Goal: Information Seeking & Learning: Learn about a topic

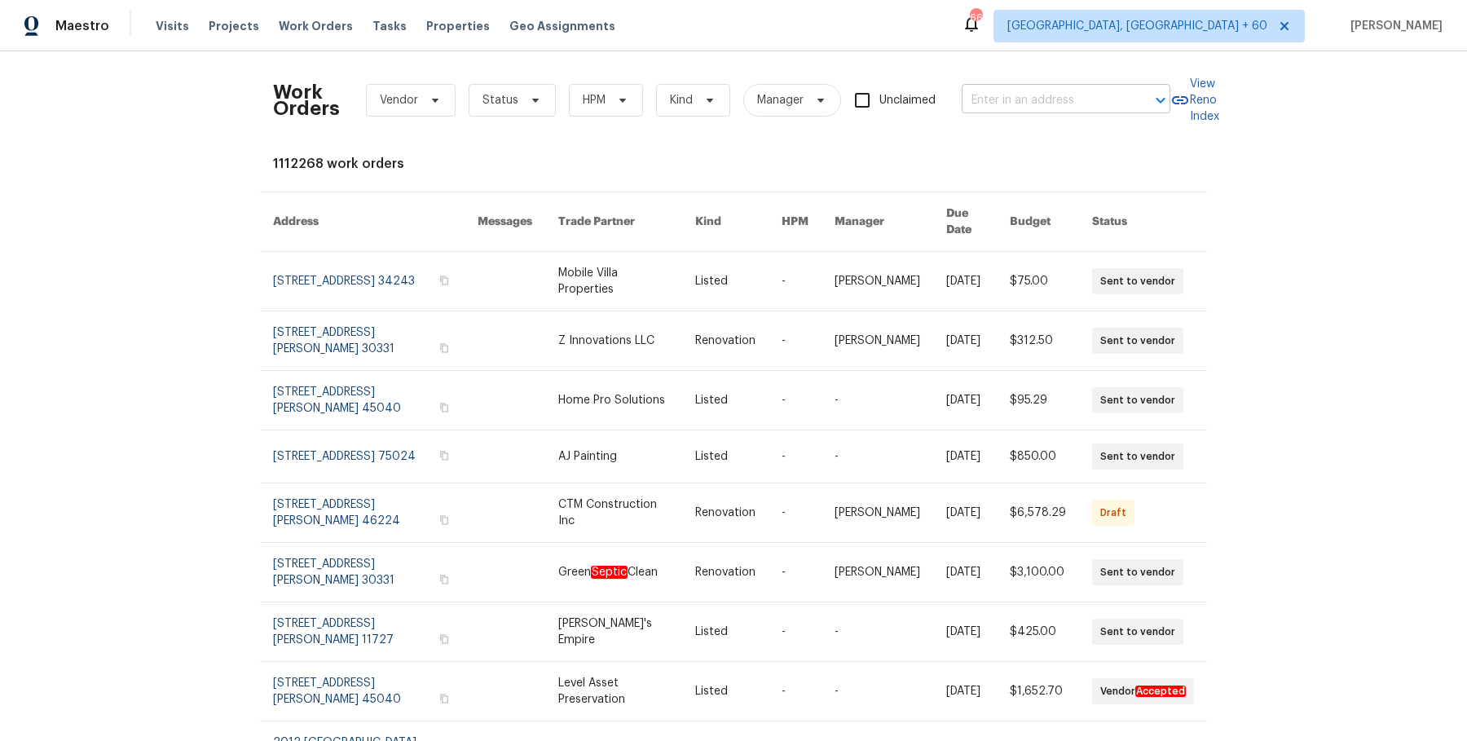
click at [1101, 99] on input "text" at bounding box center [1043, 100] width 163 height 25
type input "v"
paste input "[STREET_ADDRESS]"
drag, startPoint x: 1033, startPoint y: 102, endPoint x: 1121, endPoint y: 104, distance: 88.9
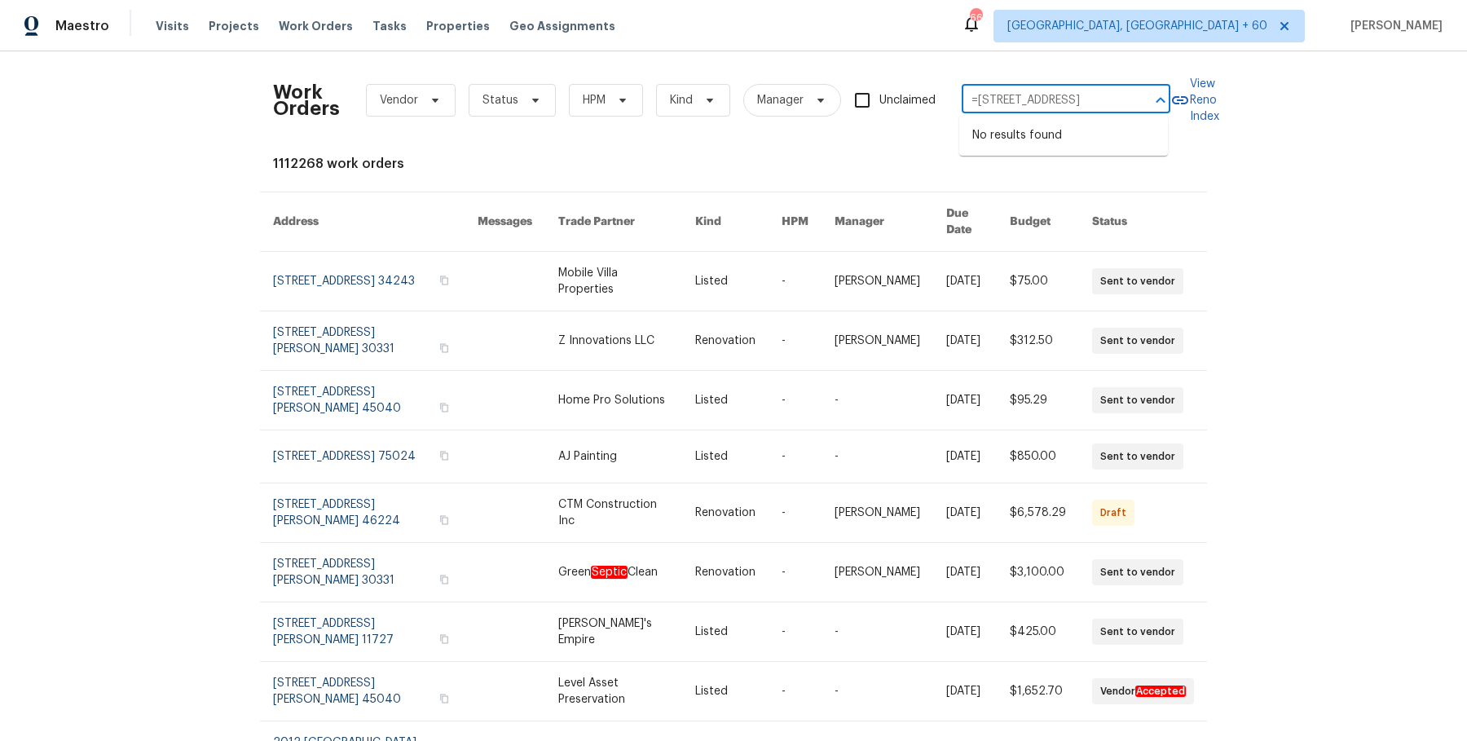
click at [1121, 104] on input "=[STREET_ADDRESS]" at bounding box center [1043, 100] width 163 height 25
click at [980, 101] on input "=[GEOGRAPHIC_DATA]" at bounding box center [1043, 100] width 163 height 25
click at [979, 101] on input "=[GEOGRAPHIC_DATA]" at bounding box center [1043, 100] width 163 height 25
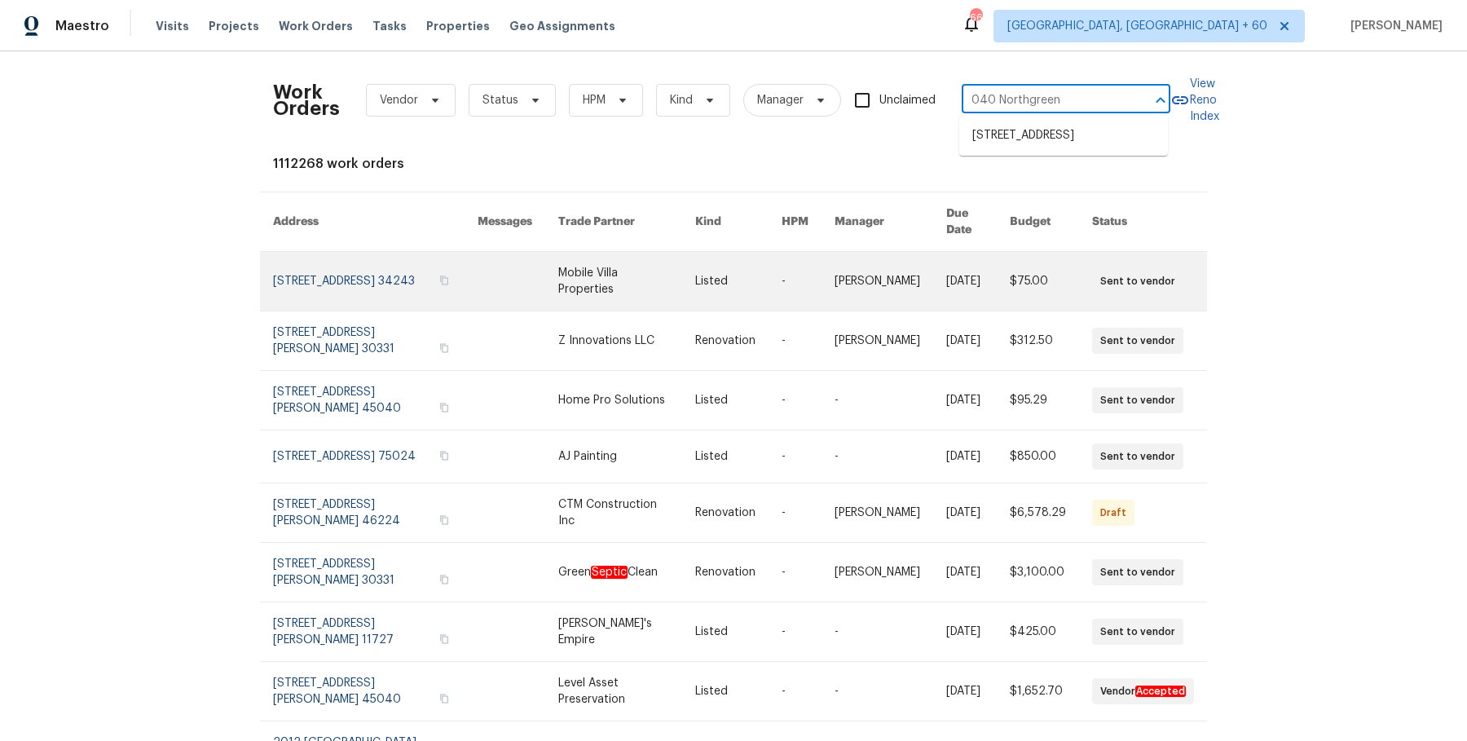
type input "7040 Northgreen"
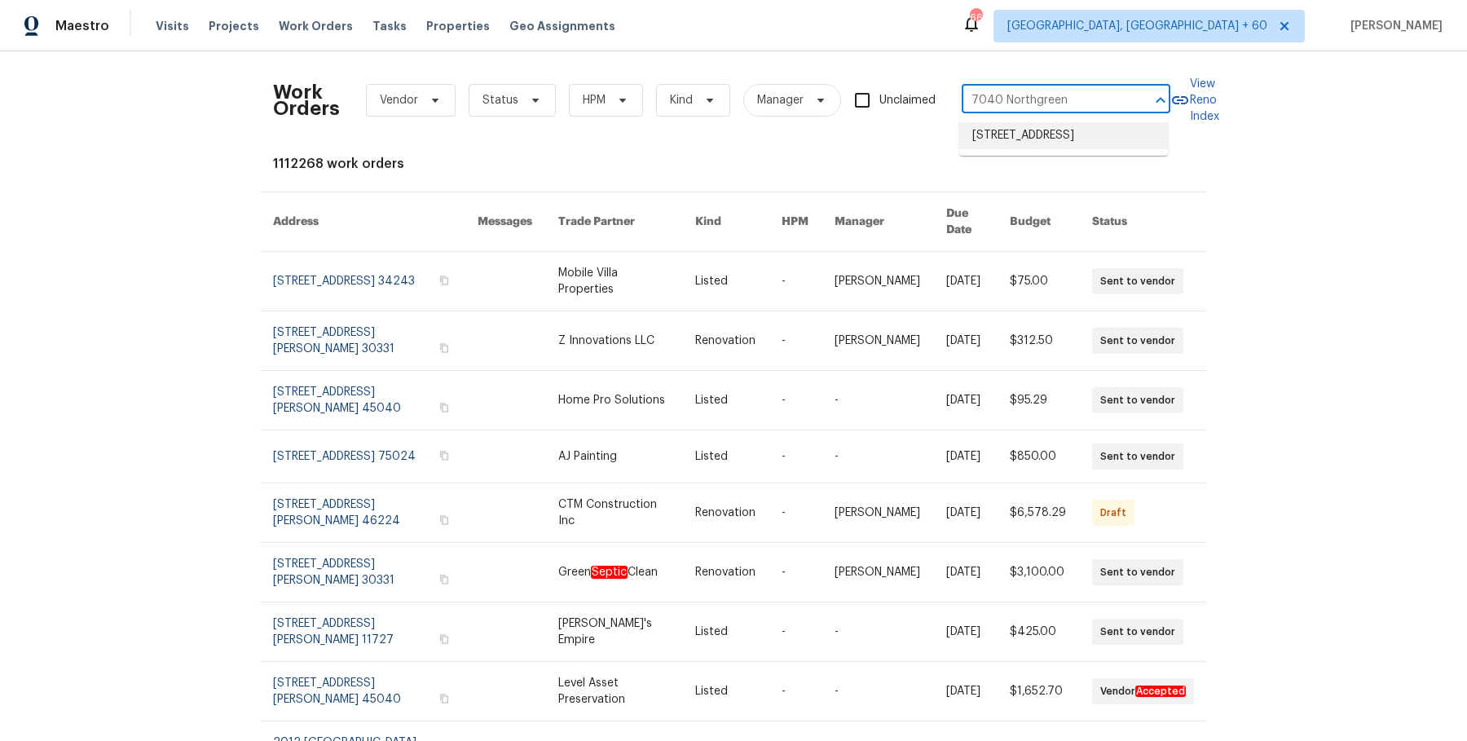
click at [1087, 137] on li "[STREET_ADDRESS]" at bounding box center [1063, 135] width 209 height 27
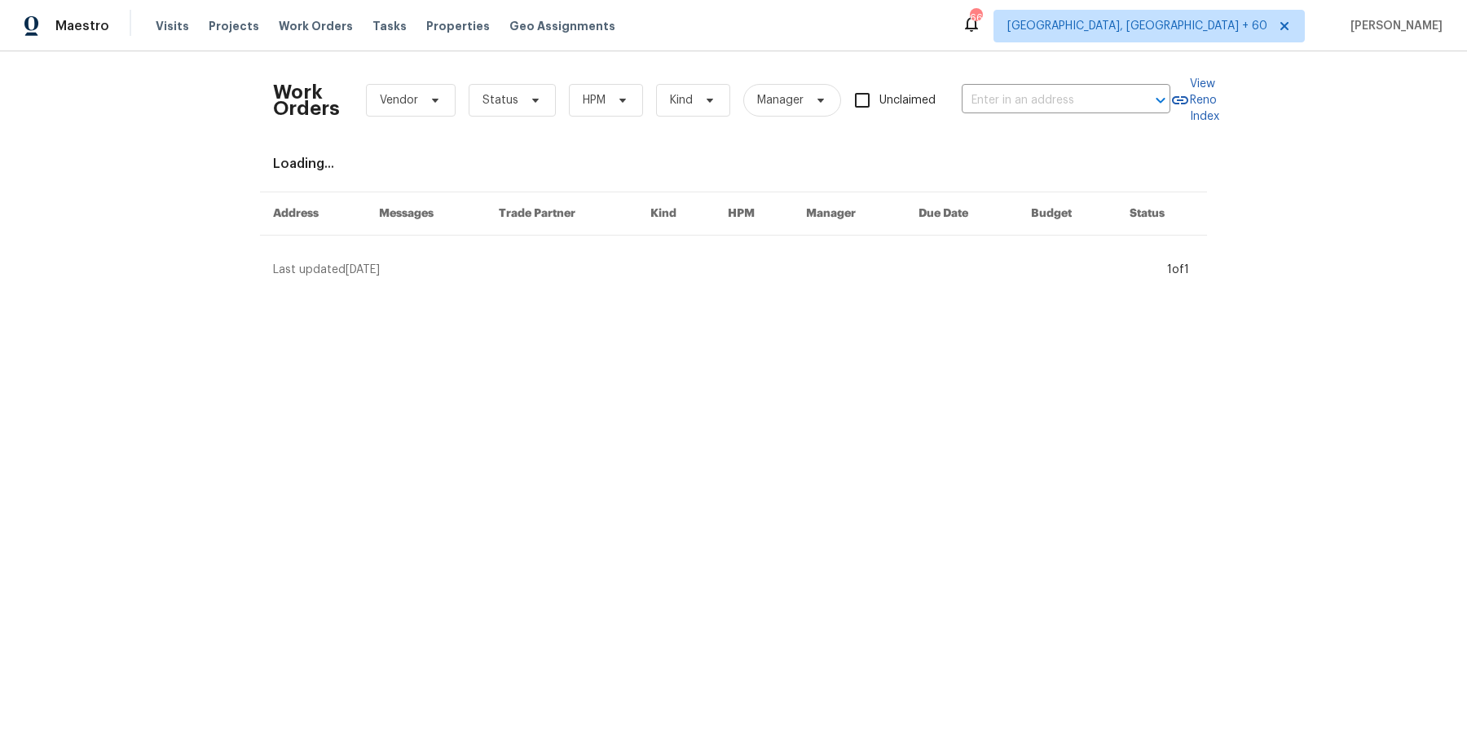
type input "[STREET_ADDRESS]"
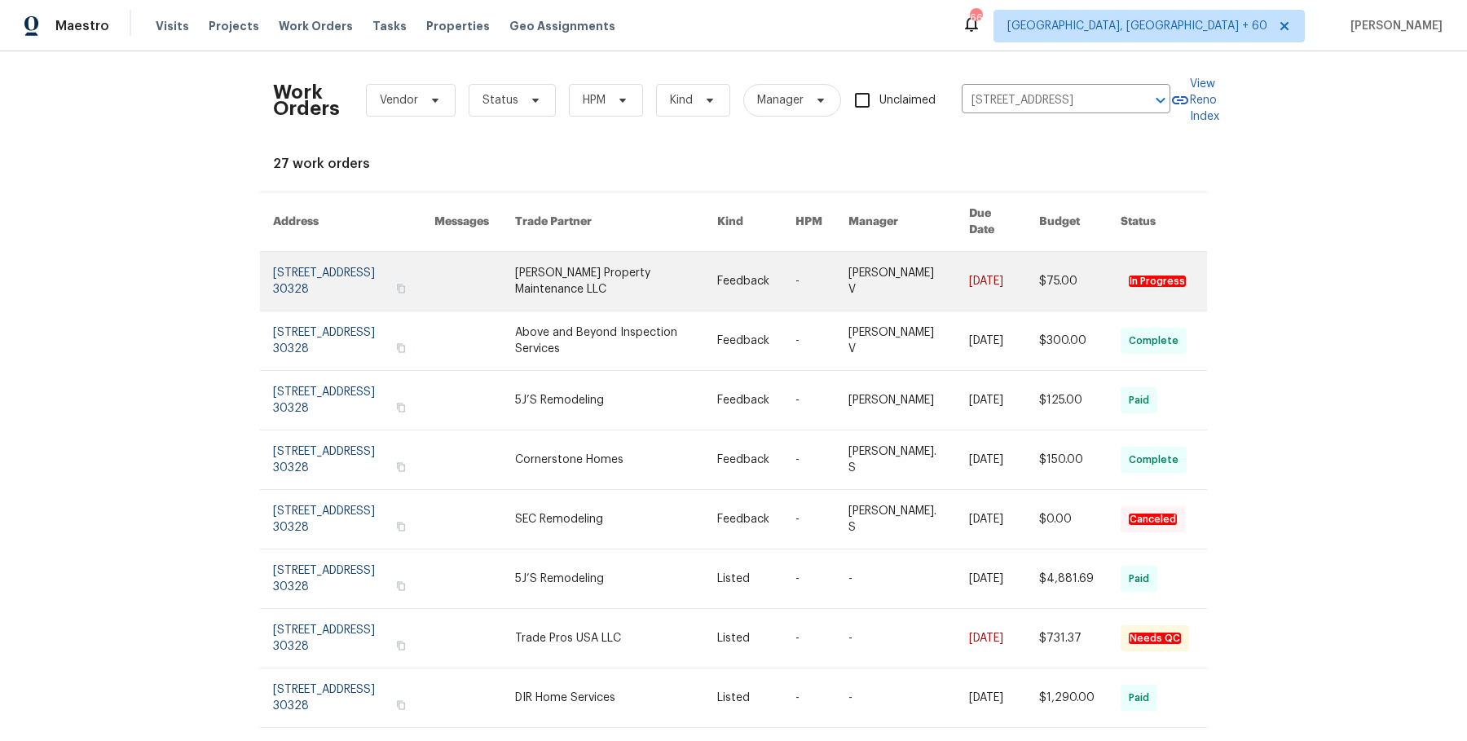
click at [815, 271] on link at bounding box center [821, 281] width 53 height 59
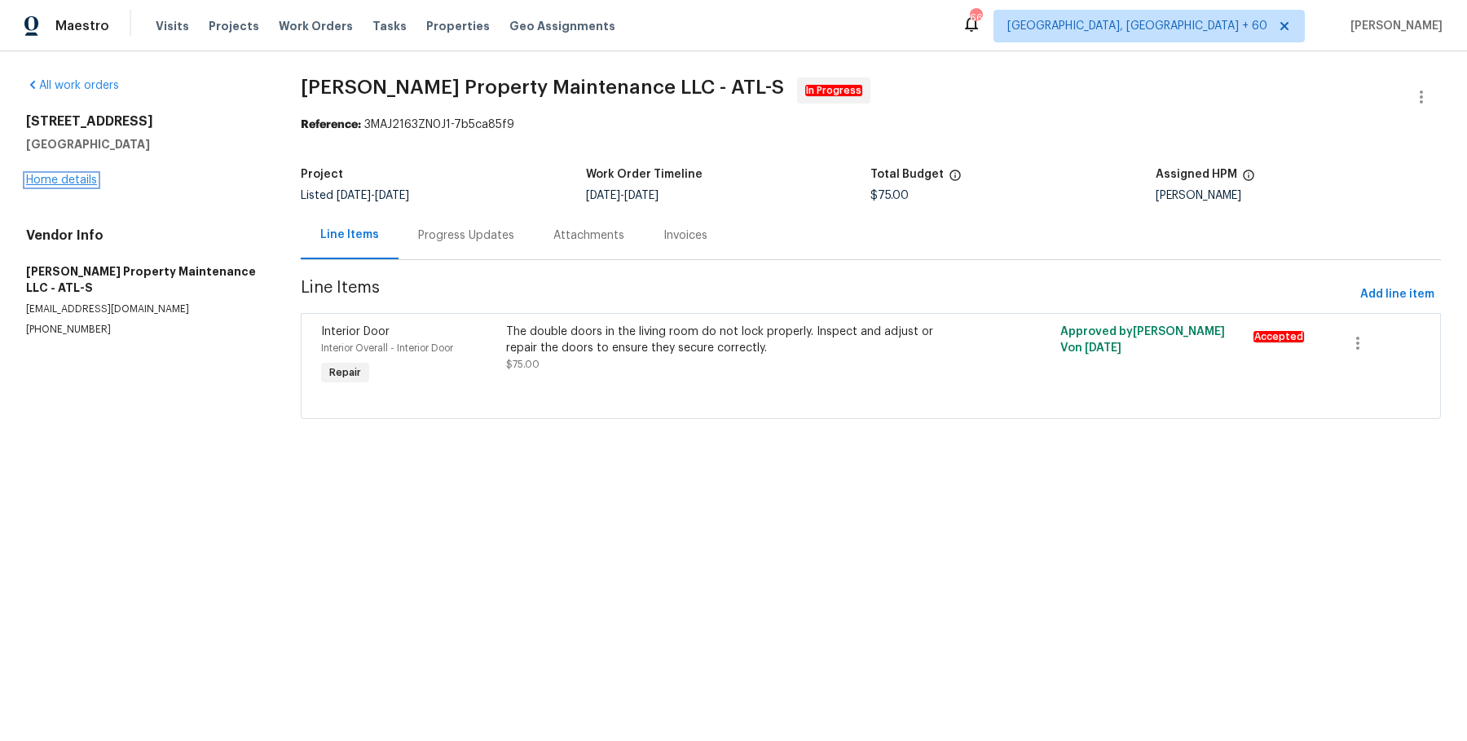
click at [68, 183] on link "Home details" at bounding box center [61, 179] width 71 height 11
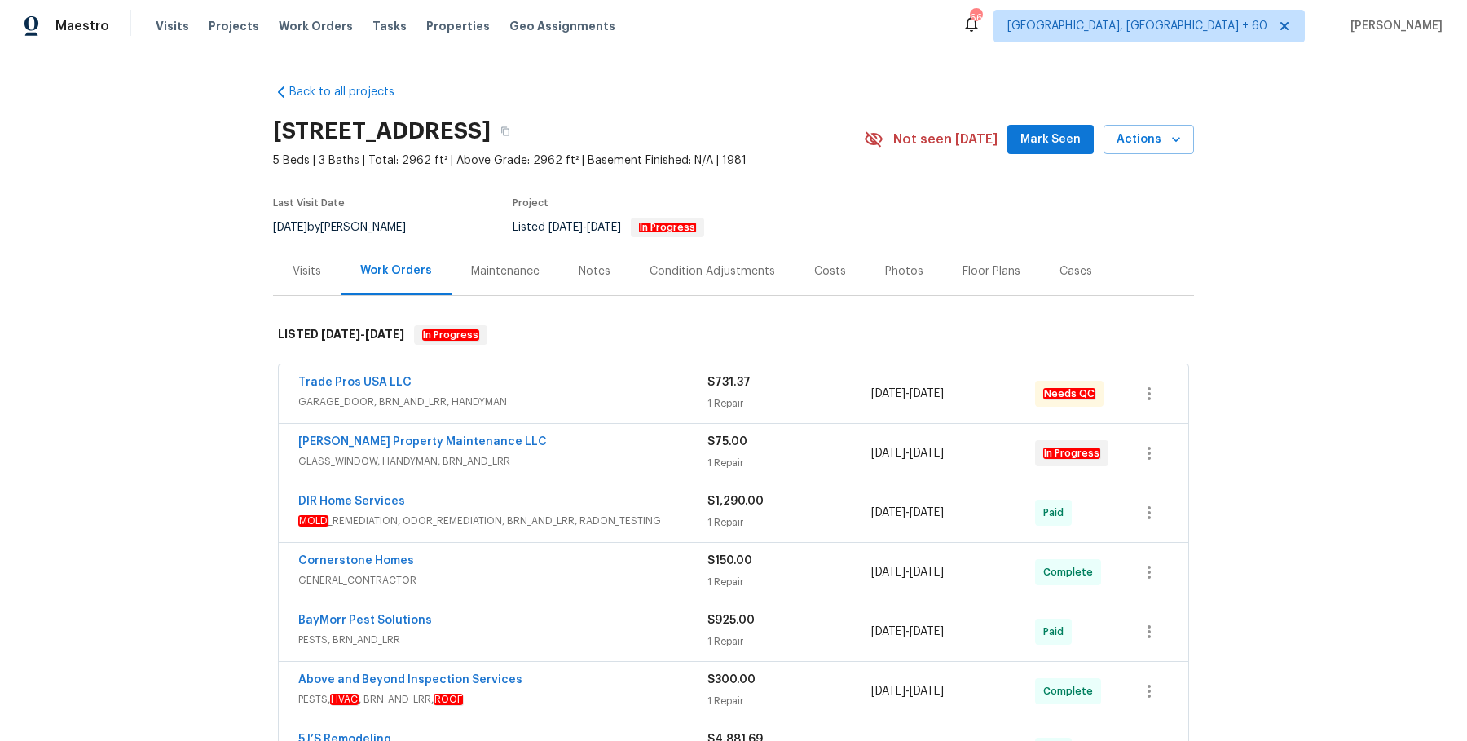
click at [547, 413] on div "Trade Pros USA LLC GARAGE_DOOR, BRN_AND_LRR, HANDYMAN $731.37 1 Repair [DATE] -…" at bounding box center [733, 393] width 909 height 59
click at [568, 383] on div "Trade Pros USA LLC" at bounding box center [502, 384] width 409 height 20
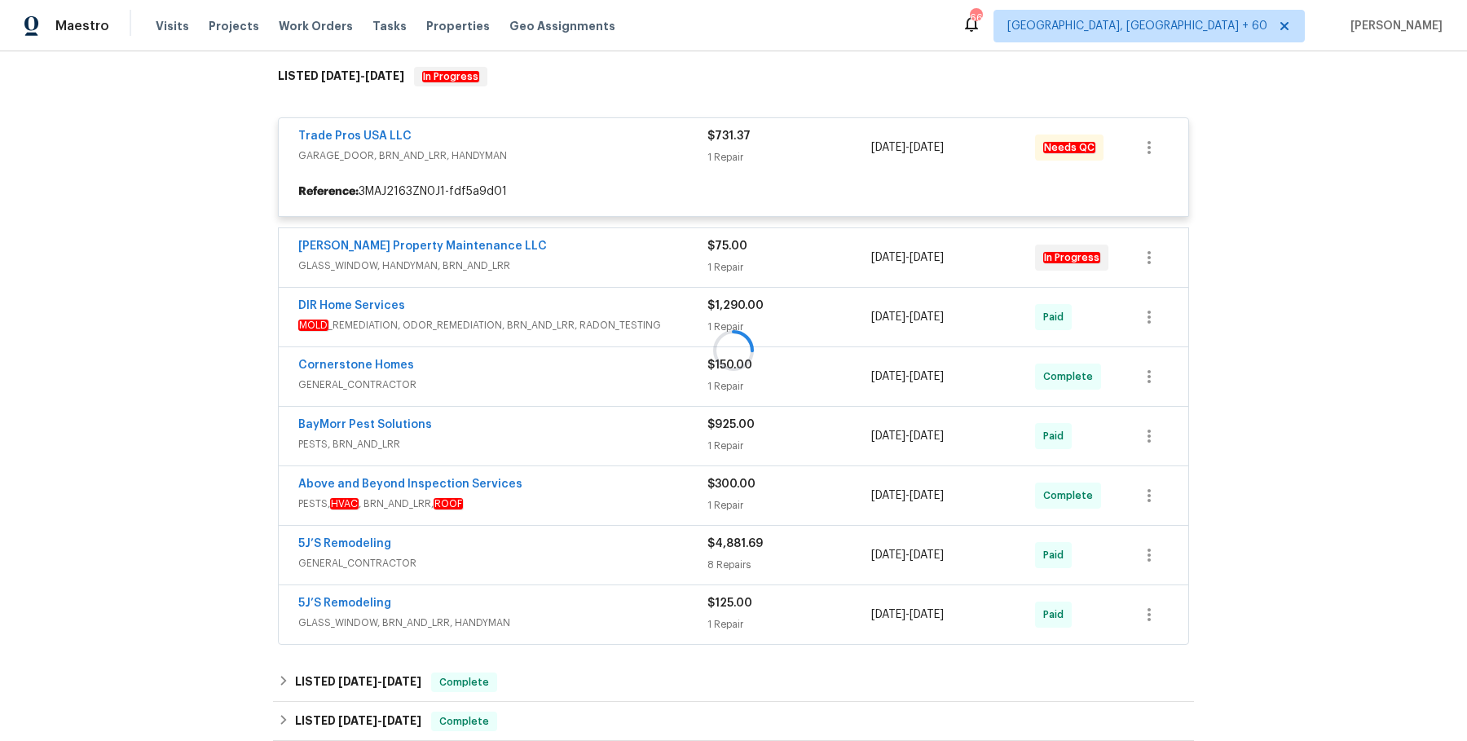
scroll to position [262, 0]
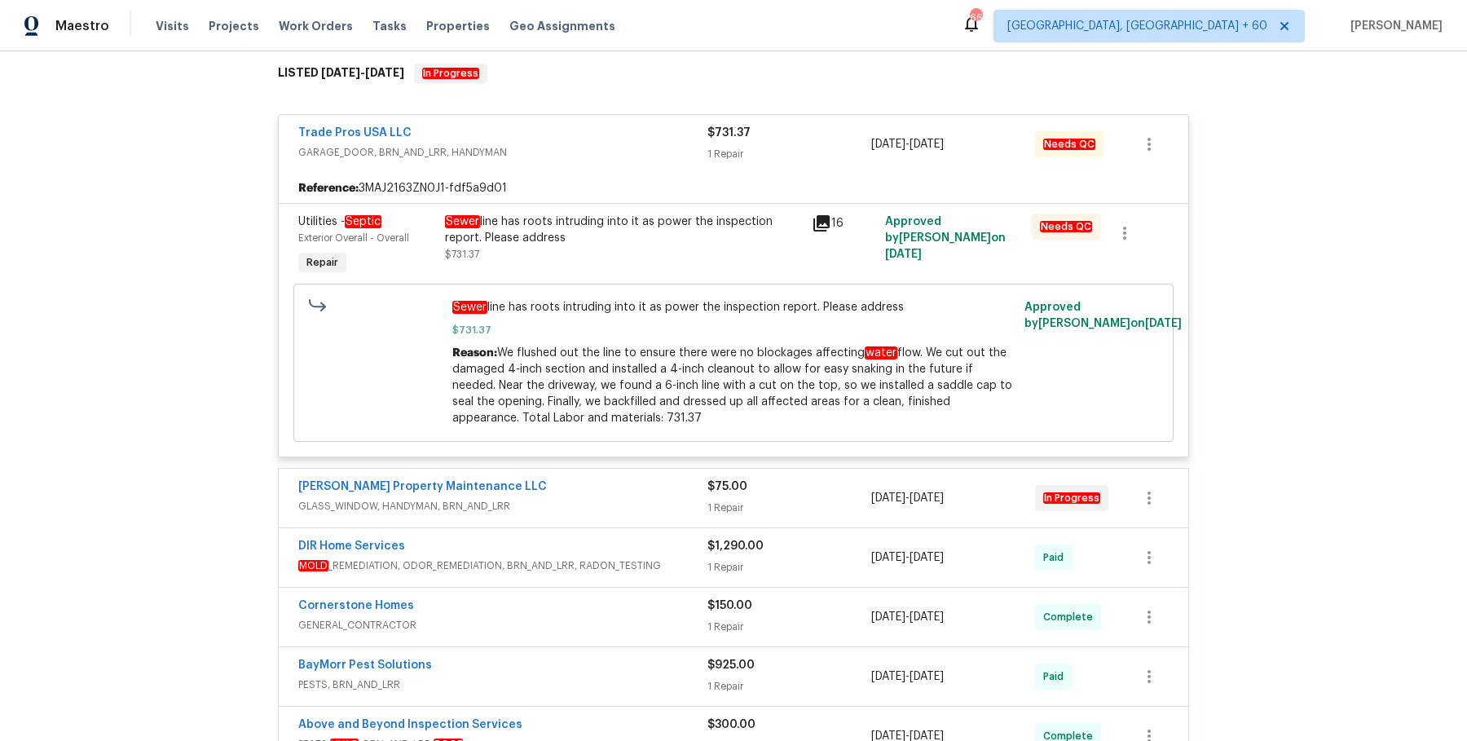
click at [650, 509] on span "GLASS_WINDOW, HANDYMAN, BRN_AND_LRR" at bounding box center [502, 506] width 409 height 16
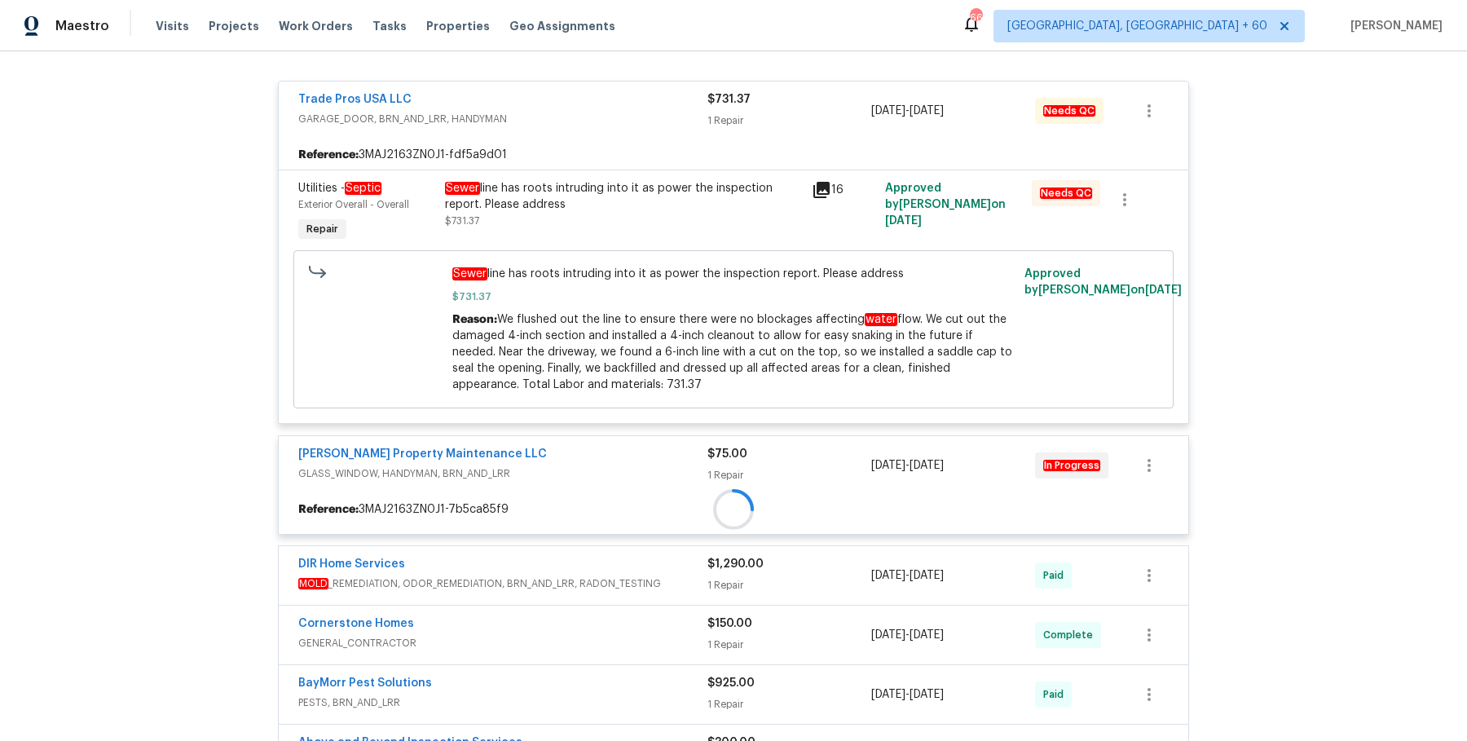
scroll to position [297, 0]
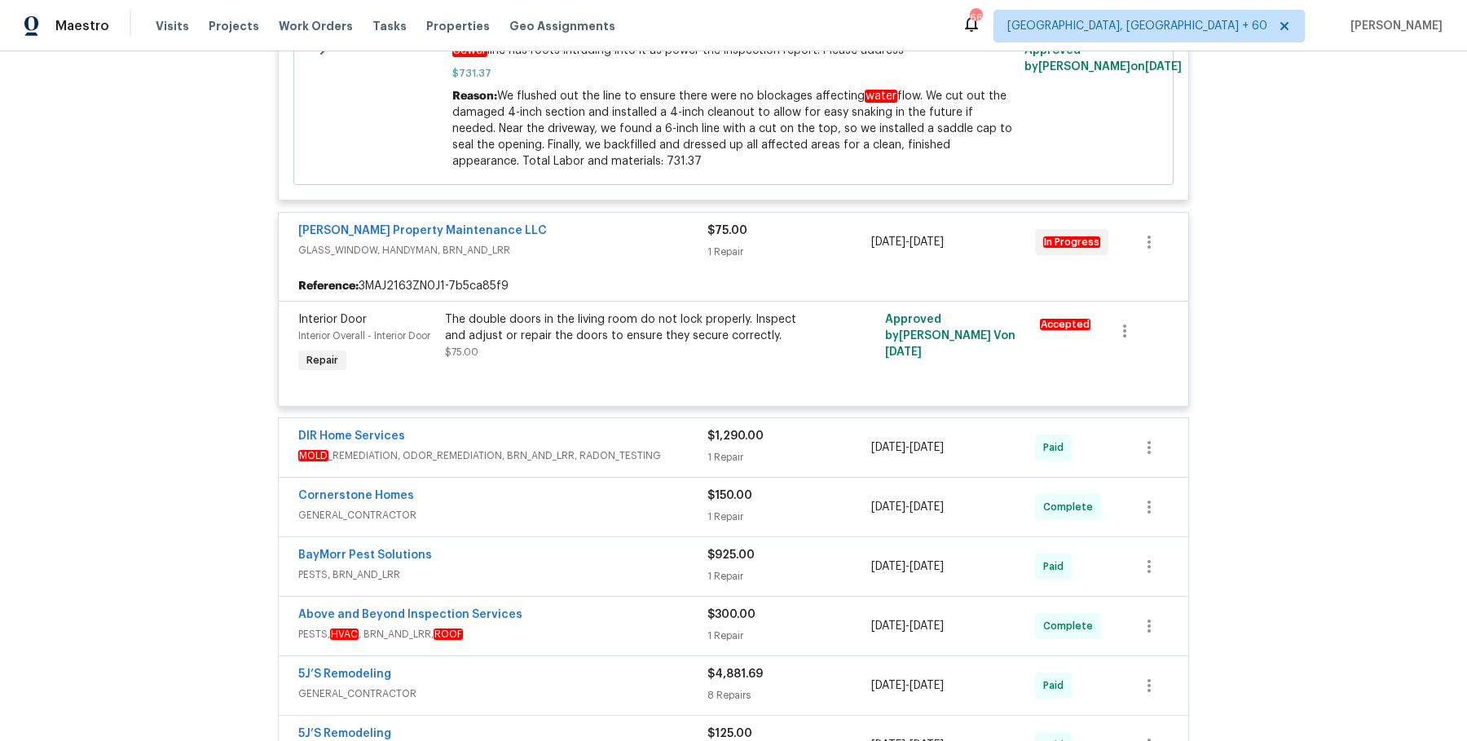
click at [632, 465] on div "DIR Home Services MOLD _REMEDIATION, ODOR_REMEDIATION, BRN_AND_LRR, RADON_TESTI…" at bounding box center [502, 447] width 409 height 39
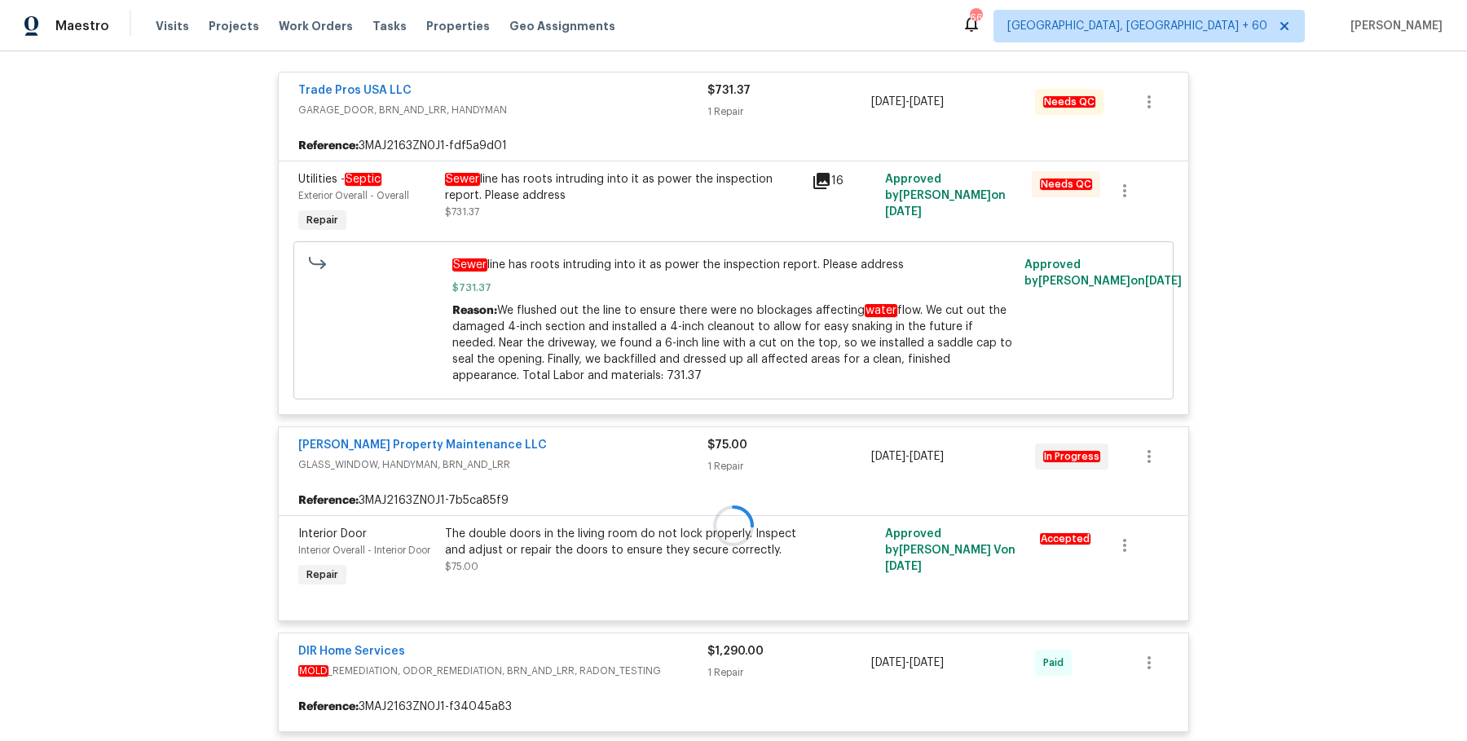
scroll to position [300, 0]
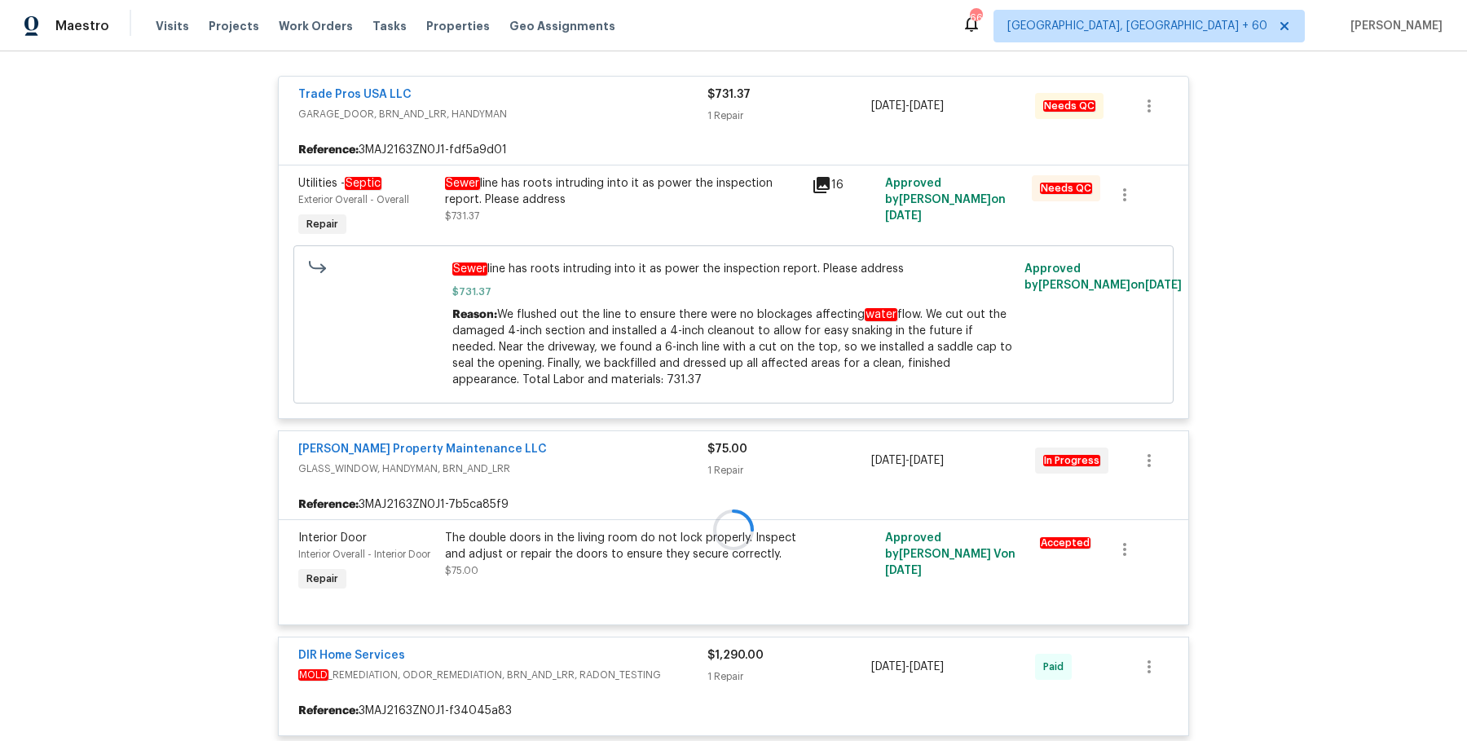
click at [580, 196] on div "Sewer line has roots intruding into it as power the inspection report. Please a…" at bounding box center [623, 191] width 357 height 33
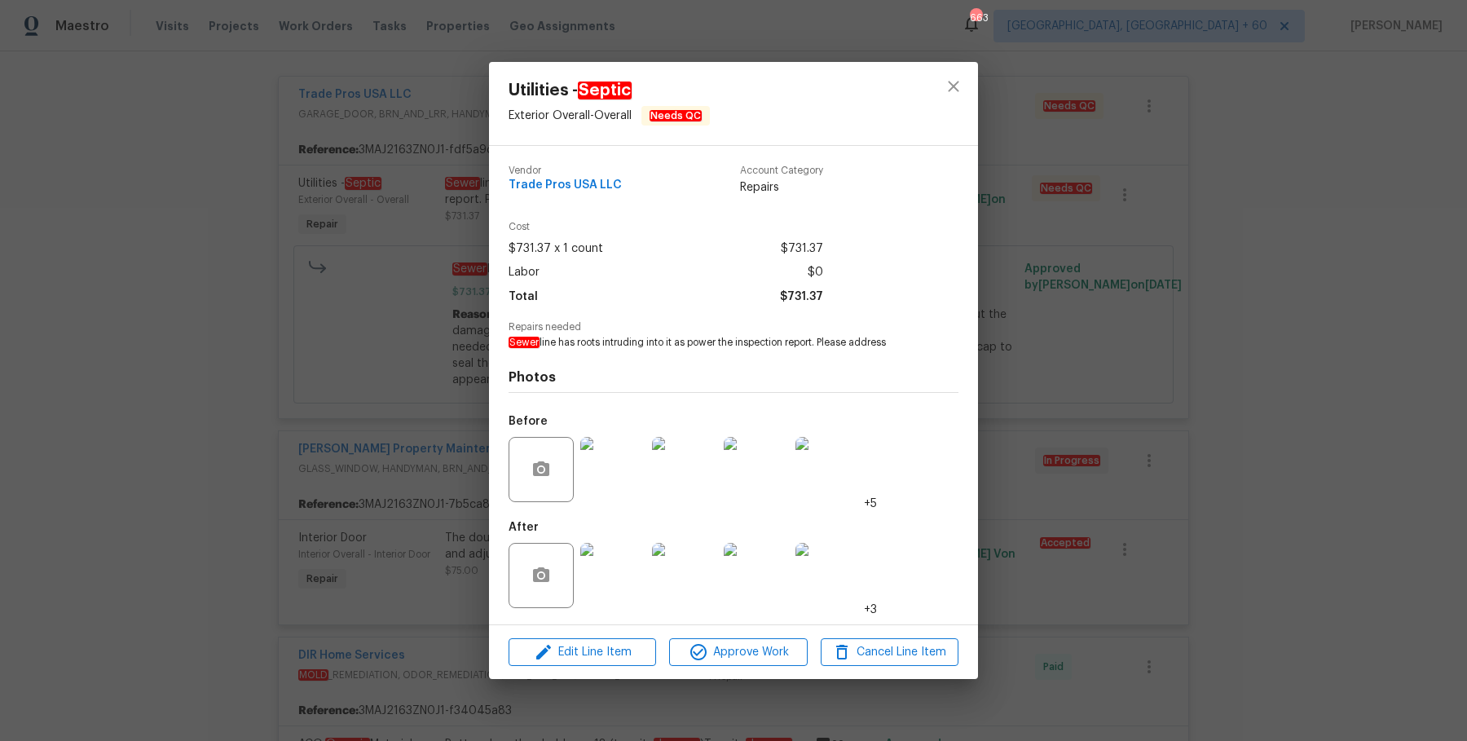
click at [1148, 444] on div "Utilities - Septic Exterior Overall - Overall Needs QC Vendor Trade Pros USA LL…" at bounding box center [733, 370] width 1467 height 741
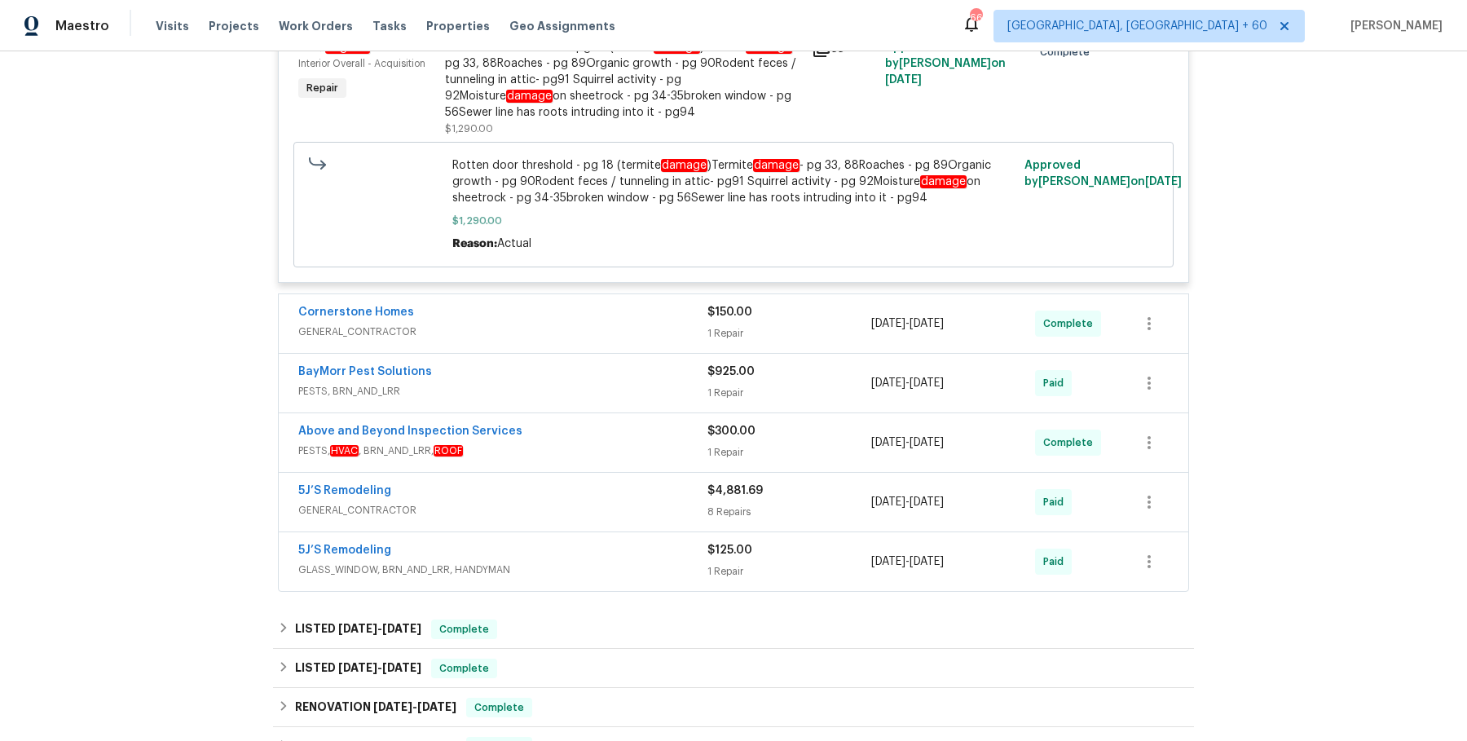
scroll to position [999, 0]
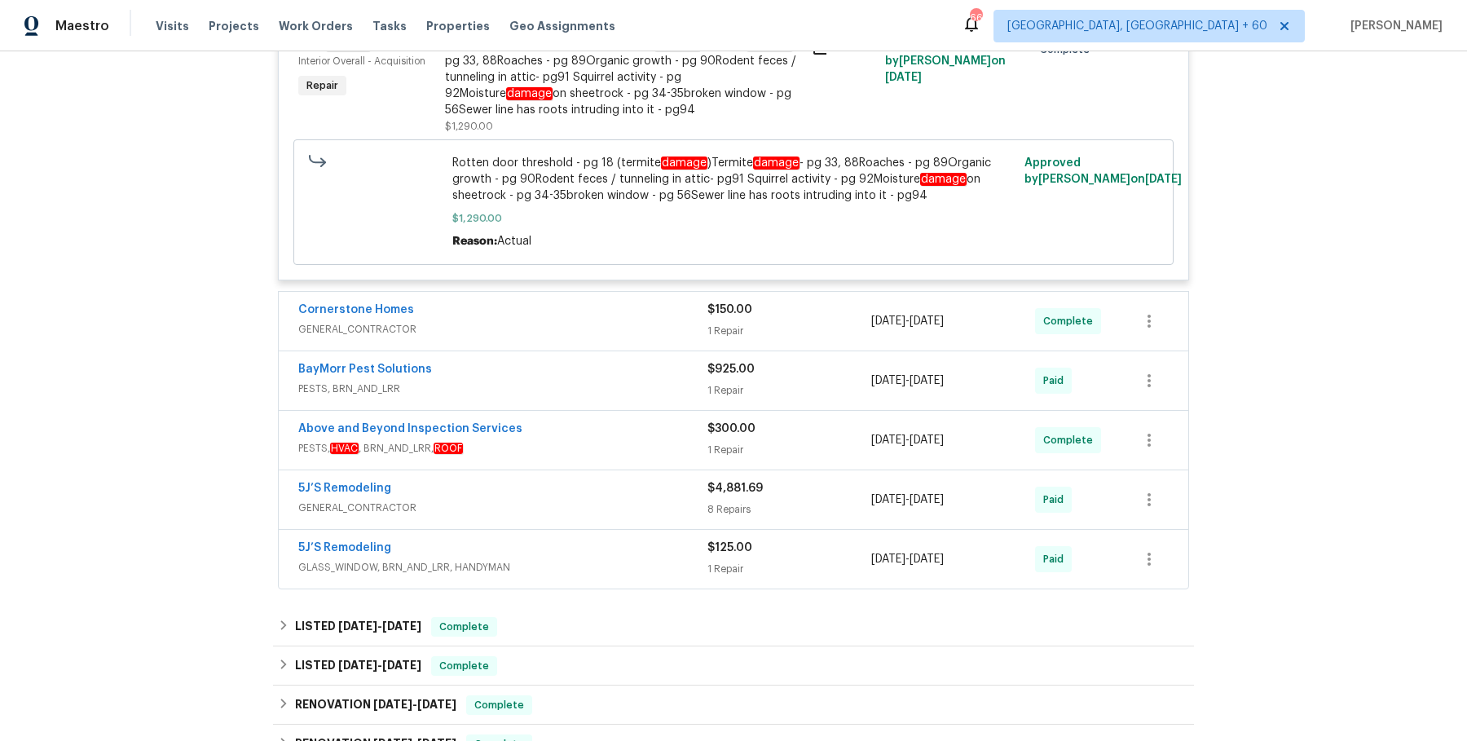
click at [597, 464] on div "Above and Beyond Inspection Services PESTS, HVAC , BRN_AND_LRR, ROOF $300.00 1 …" at bounding box center [733, 440] width 909 height 59
click at [599, 449] on span "PESTS, HVAC , BRN_AND_LRR, ROOF" at bounding box center [502, 448] width 409 height 16
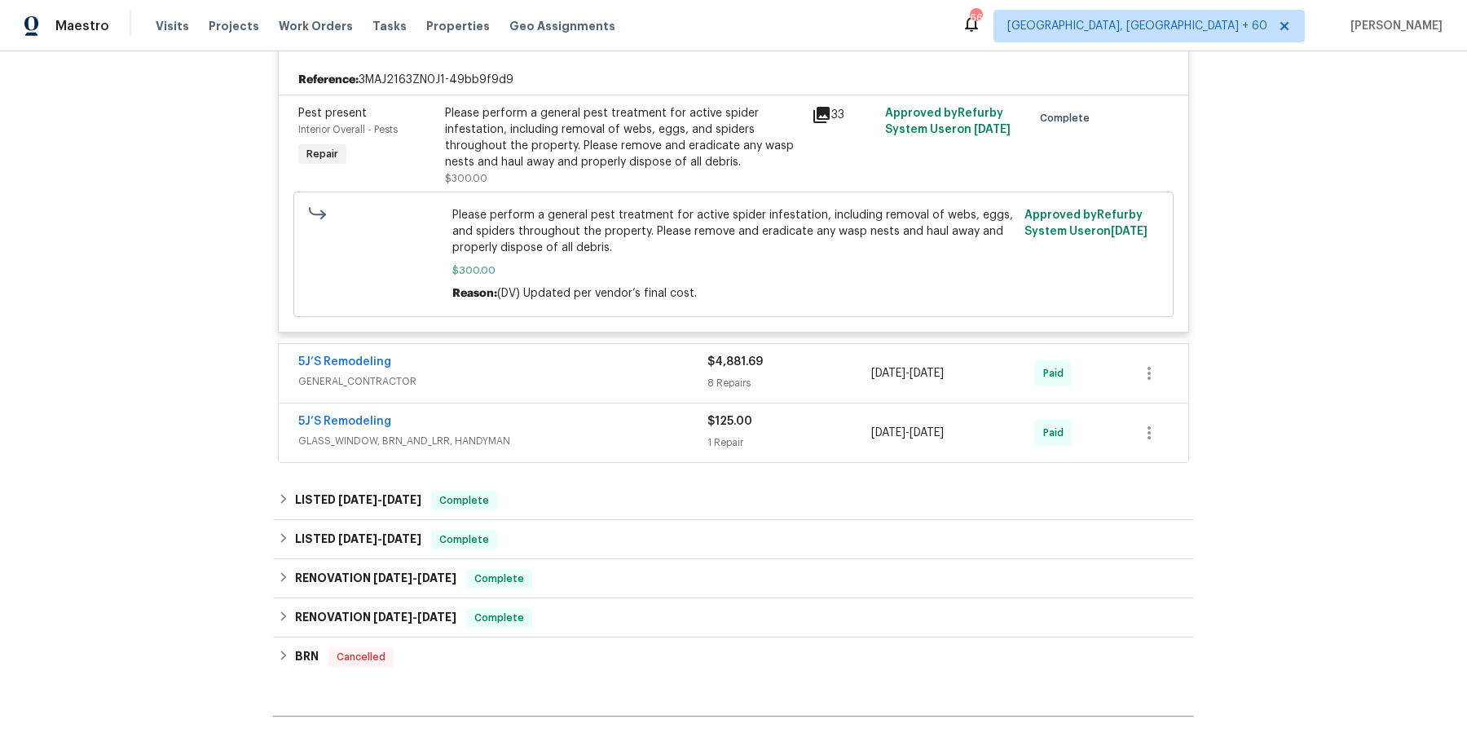
scroll to position [1415, 0]
click at [607, 365] on div "5J’S Remodeling" at bounding box center [502, 364] width 409 height 20
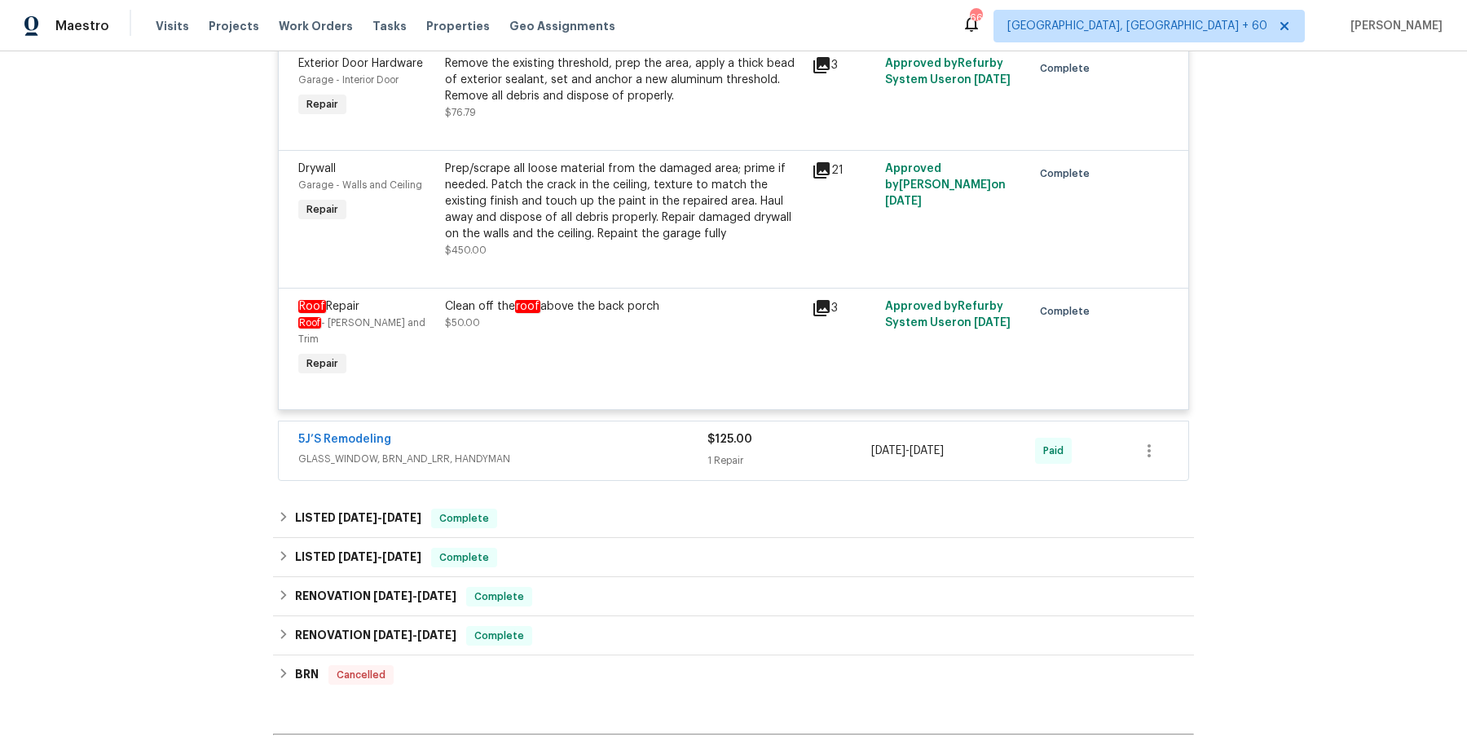
scroll to position [2610, 0]
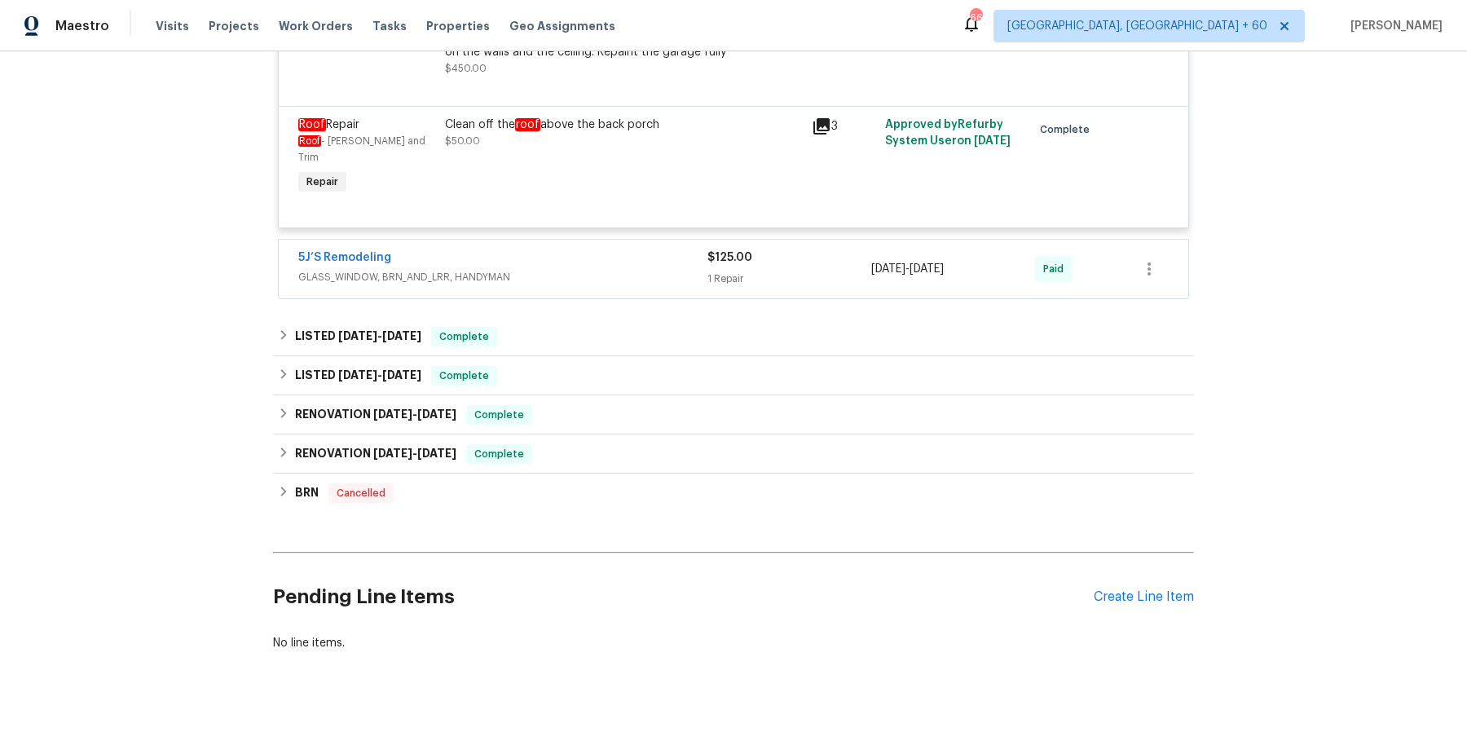
click at [632, 269] on span "GLASS_WINDOW, BRN_AND_LRR, HANDYMAN" at bounding box center [502, 277] width 409 height 16
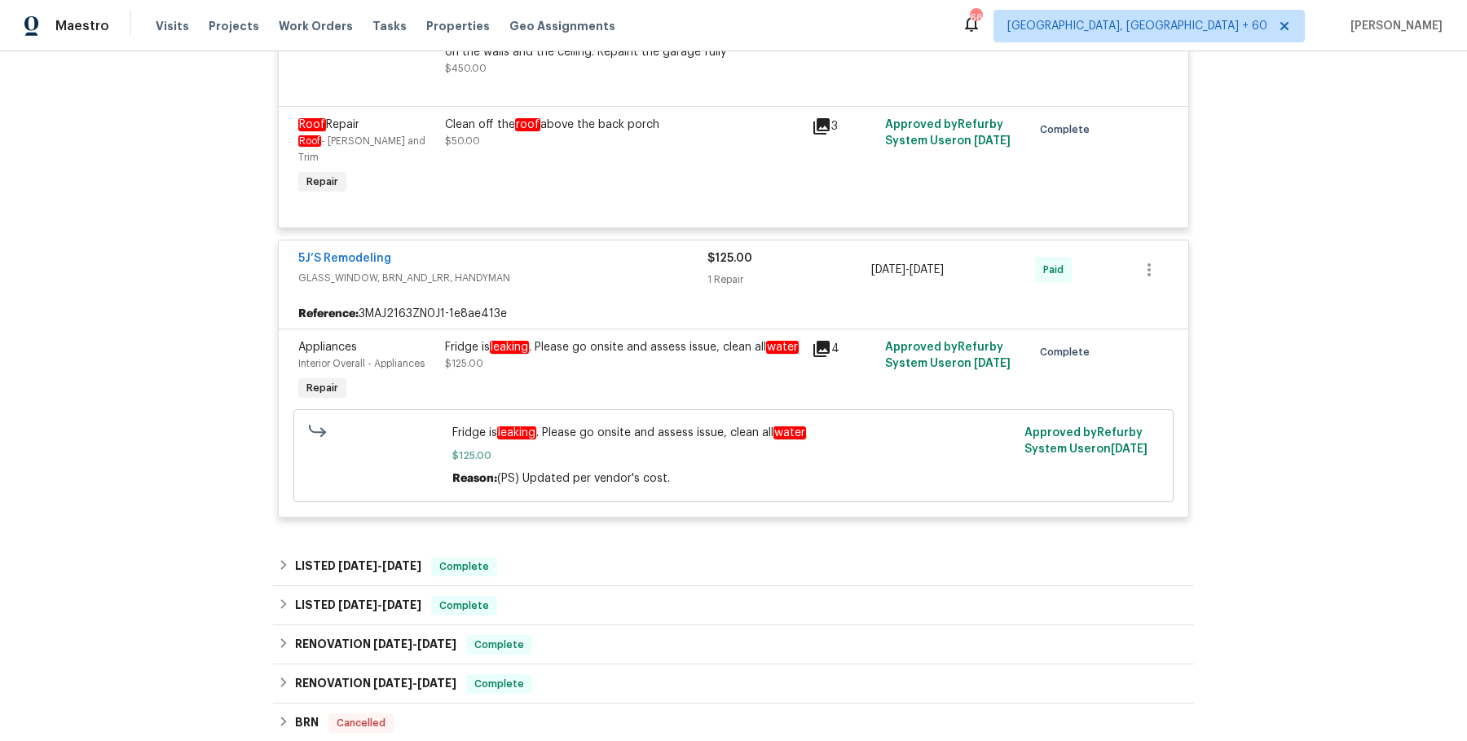
click at [550, 557] on div "LISTED [DATE] - [DATE] Complete" at bounding box center [733, 567] width 911 height 20
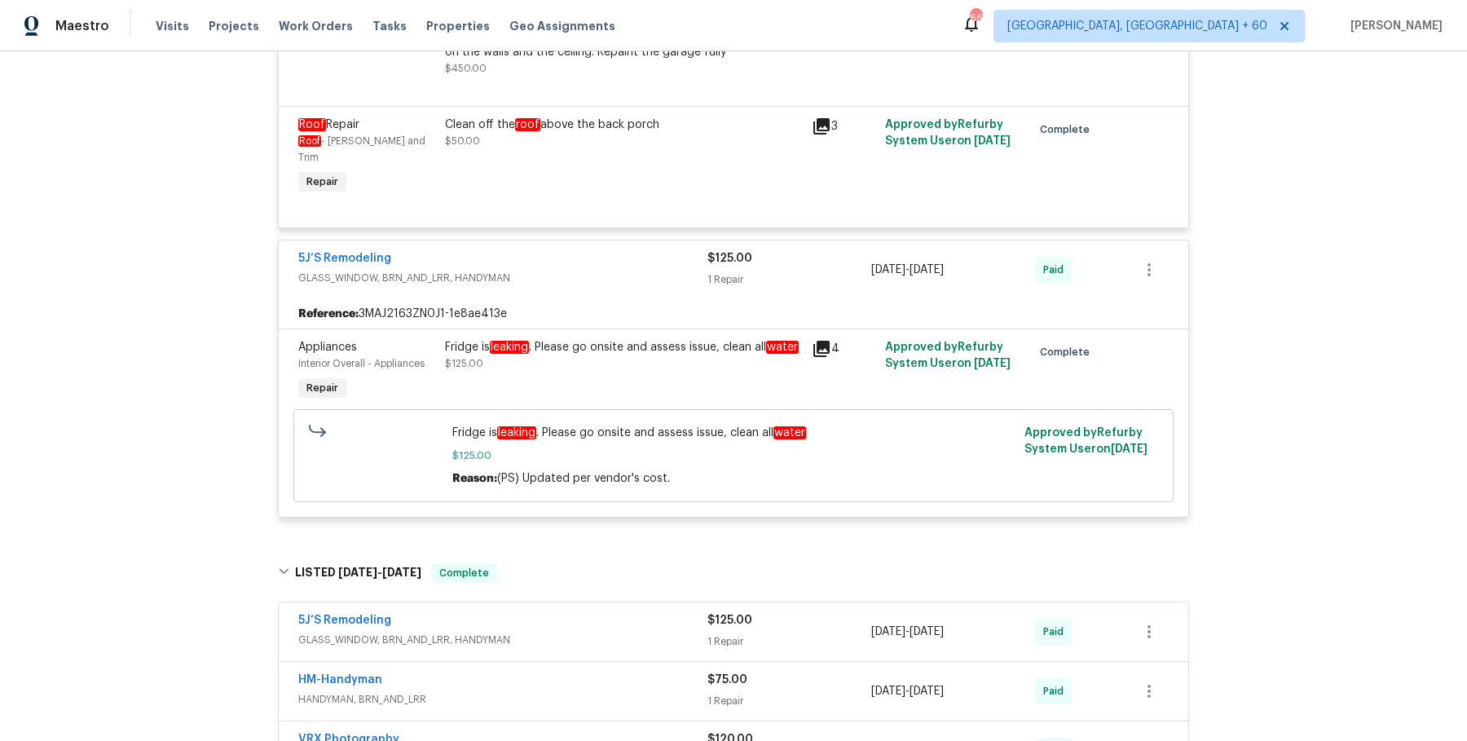
click at [561, 632] on span "GLASS_WINDOW, BRN_AND_LRR, HANDYMAN" at bounding box center [502, 640] width 409 height 16
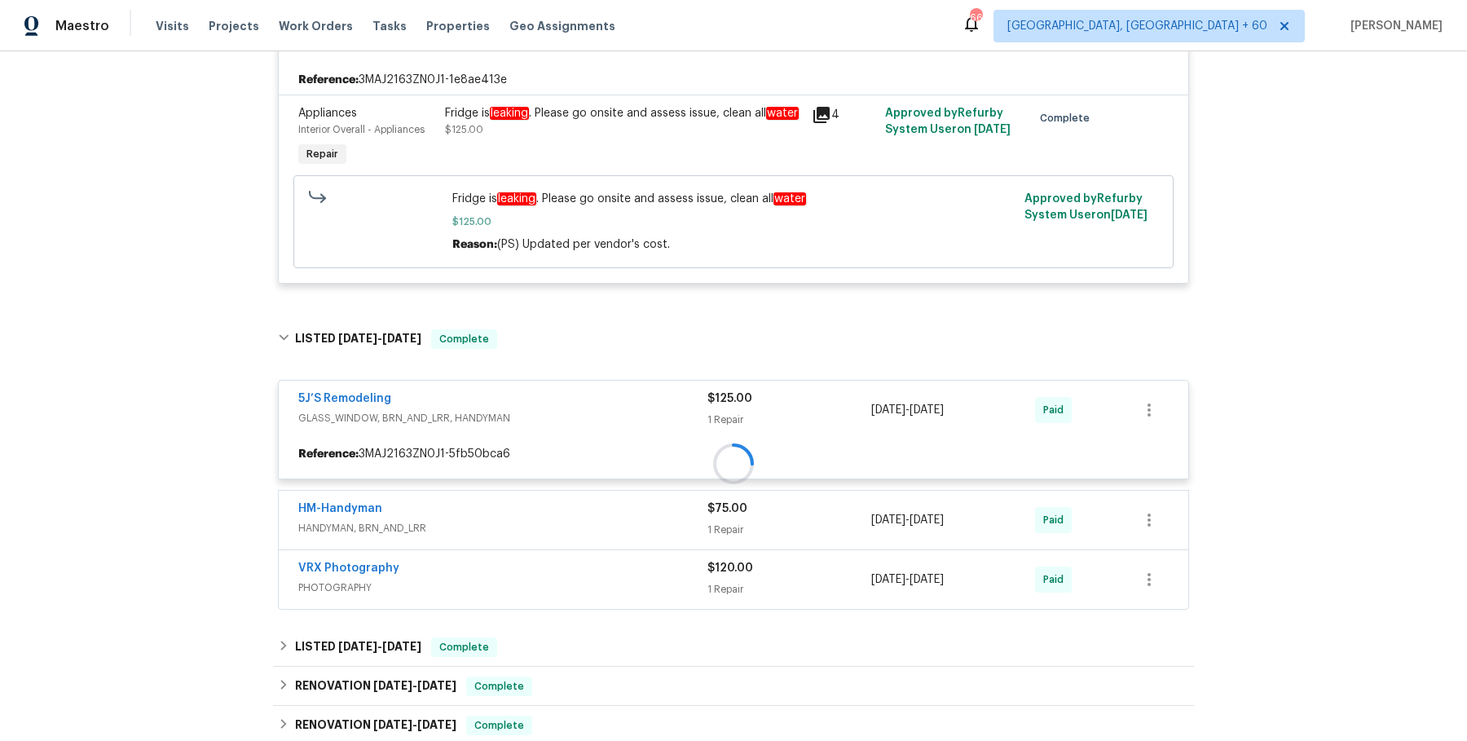
scroll to position [2845, 0]
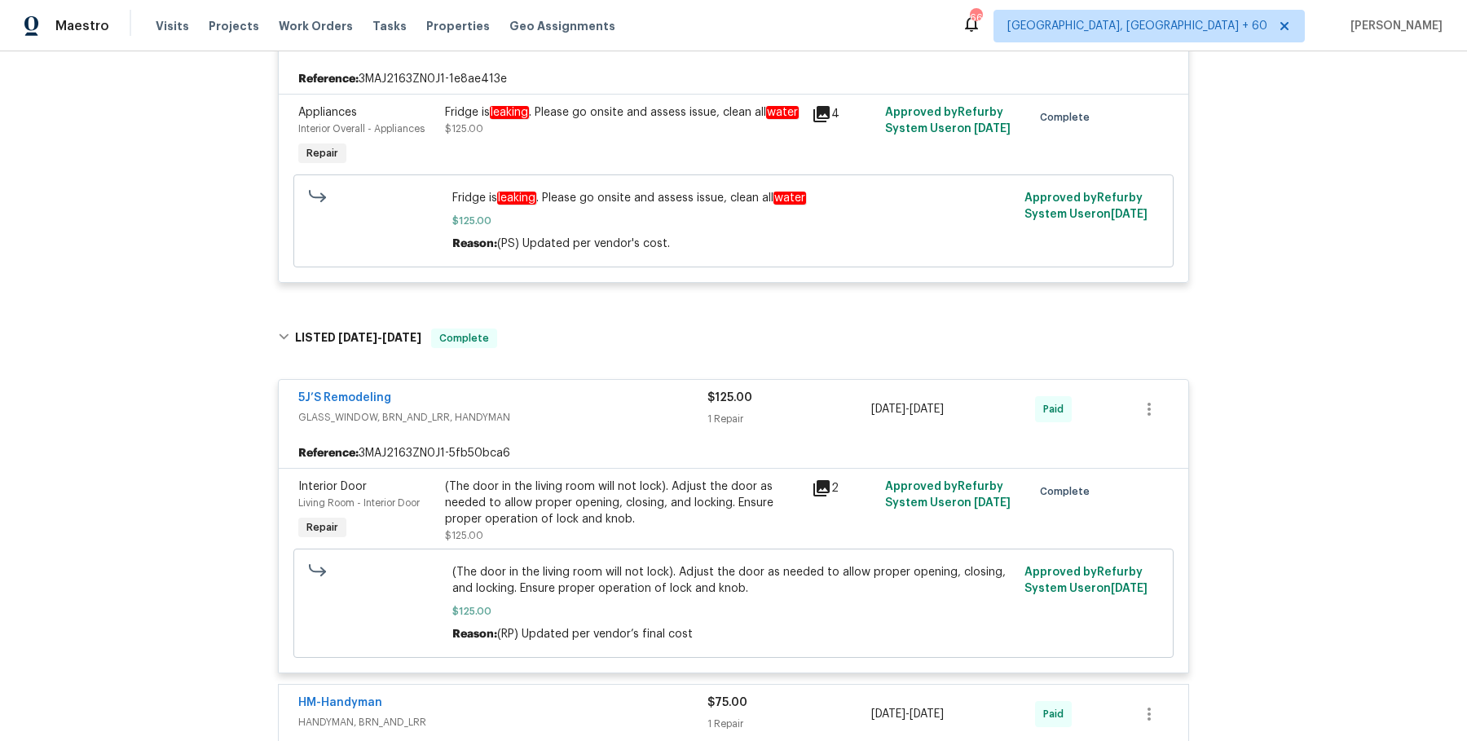
click at [539, 694] on div "HM-Handyman" at bounding box center [502, 704] width 409 height 20
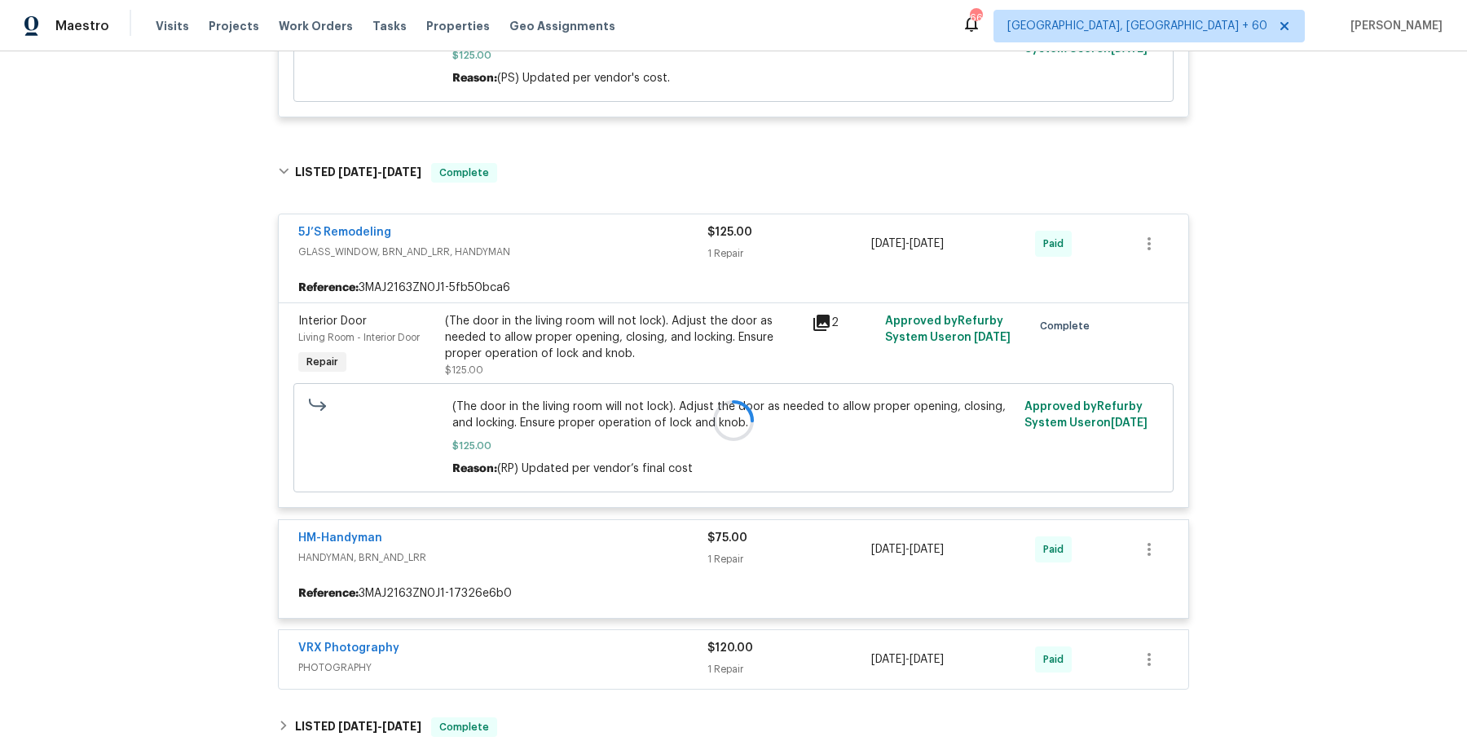
scroll to position [3016, 0]
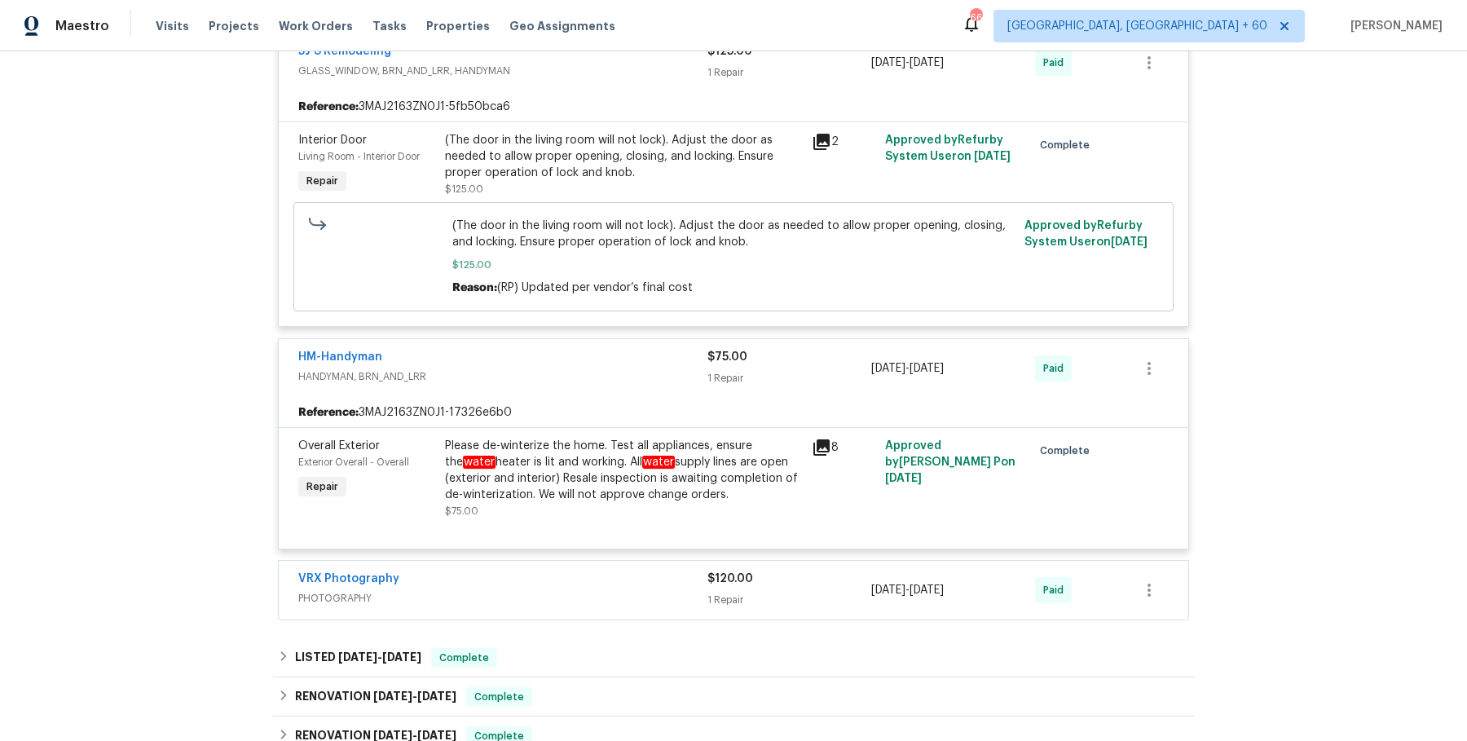
click at [579, 570] on div "VRX Photography" at bounding box center [502, 580] width 409 height 20
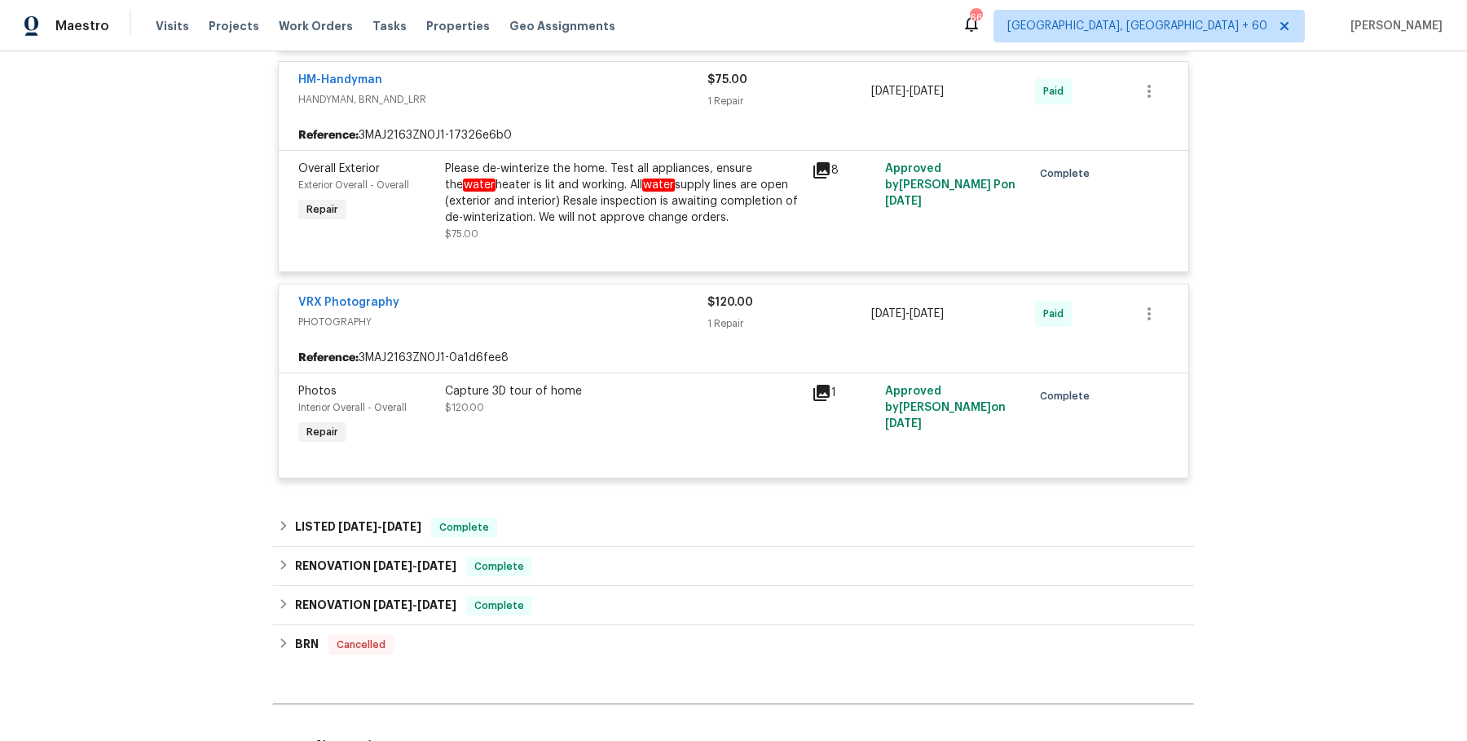
scroll to position [3618, 0]
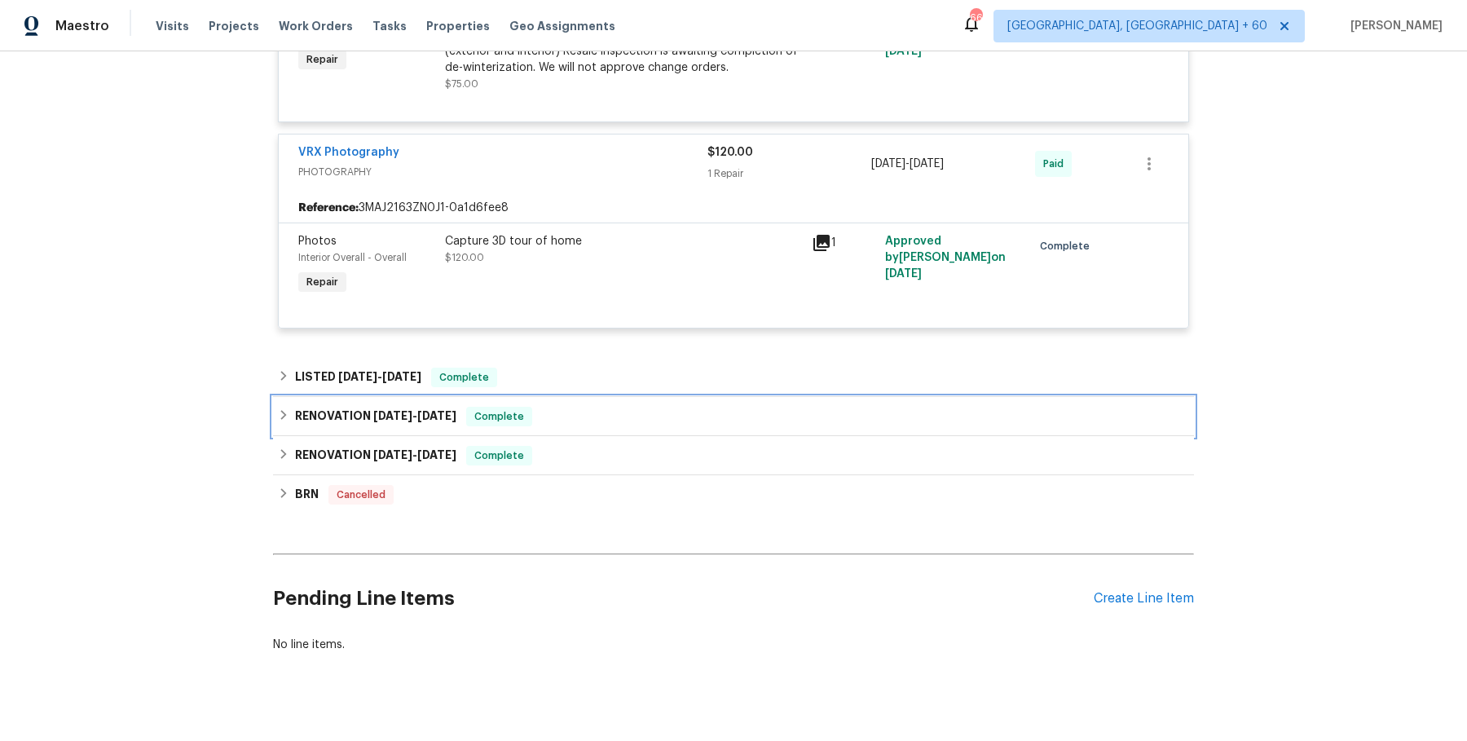
click at [627, 397] on div "RENOVATION [DATE] - [DATE] Complete" at bounding box center [733, 416] width 921 height 39
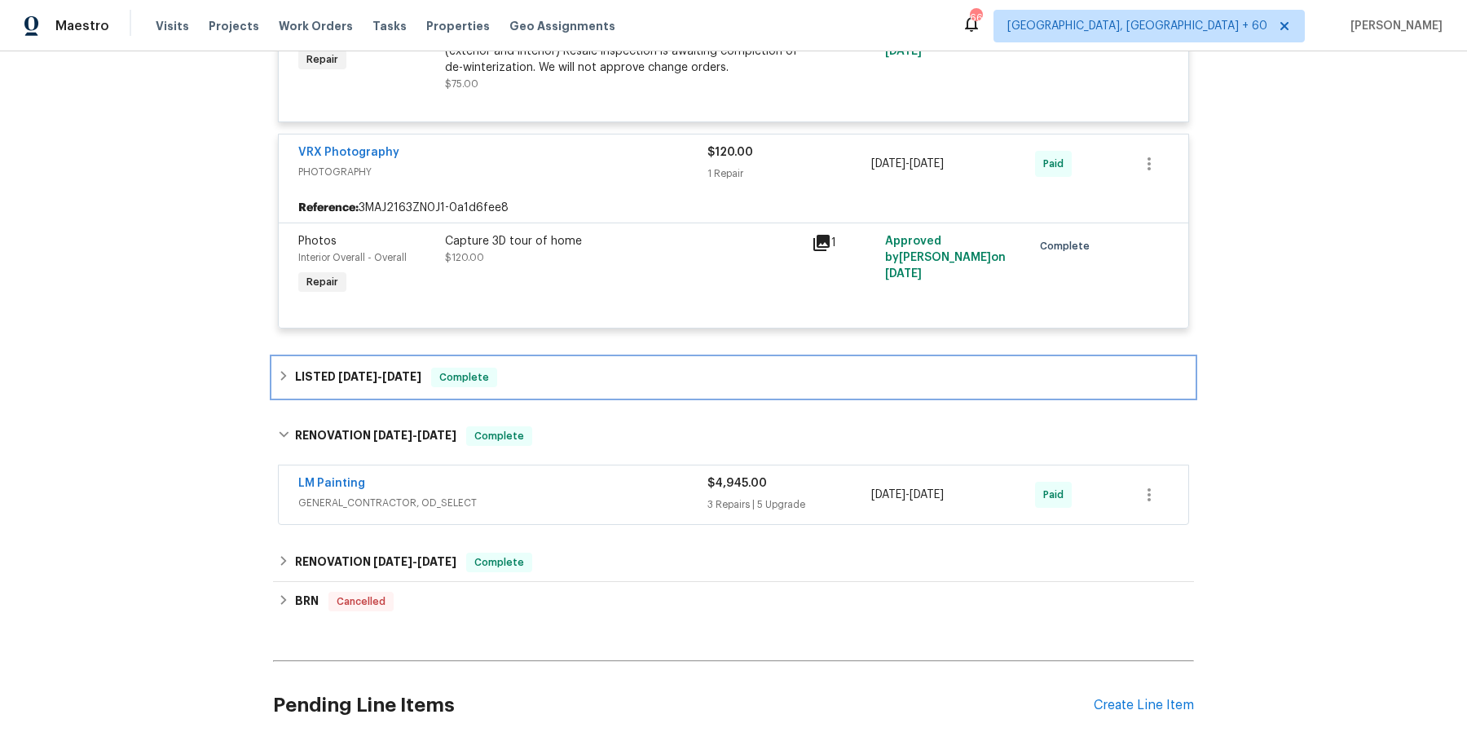
click at [647, 368] on div "LISTED [DATE] - [DATE] Complete" at bounding box center [733, 378] width 911 height 20
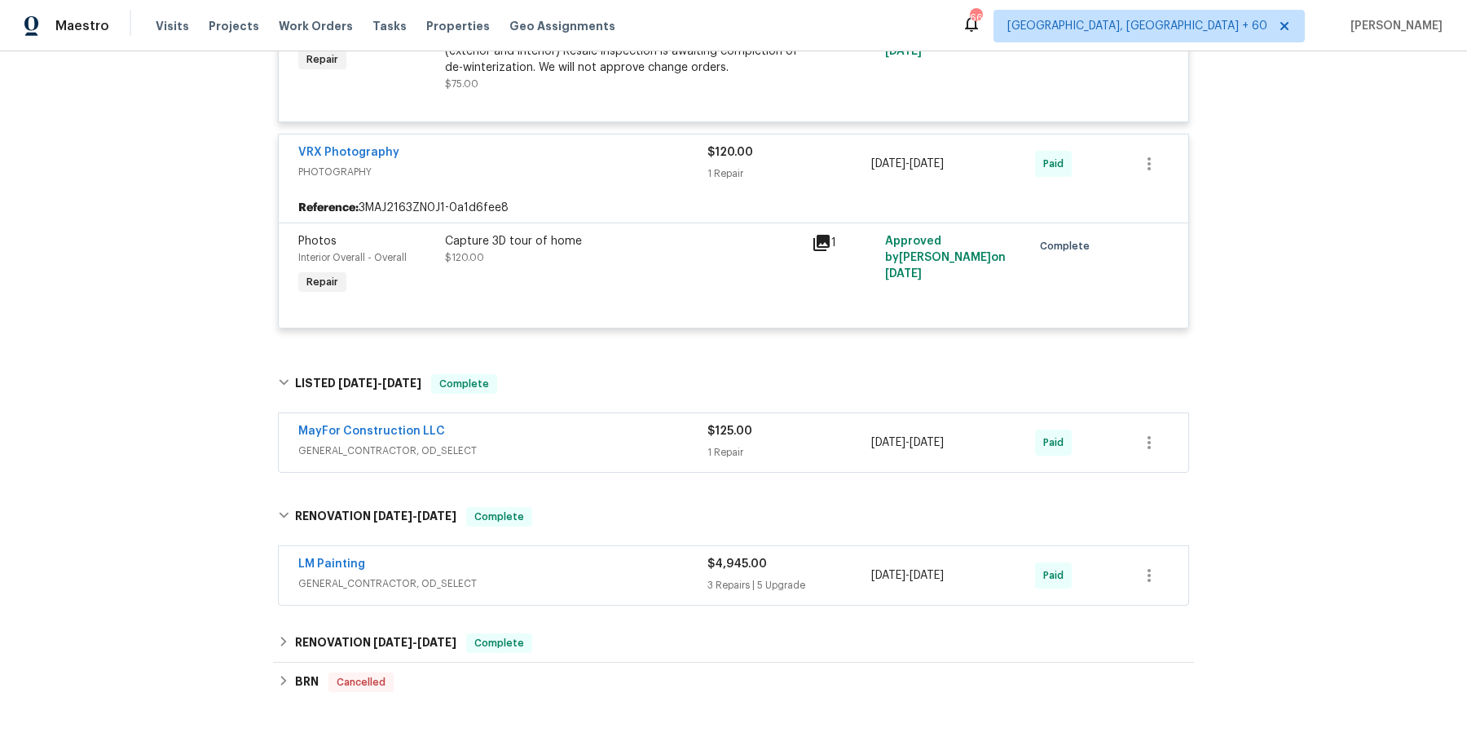
click at [625, 443] on span "GENERAL_CONTRACTOR, OD_SELECT" at bounding box center [502, 451] width 409 height 16
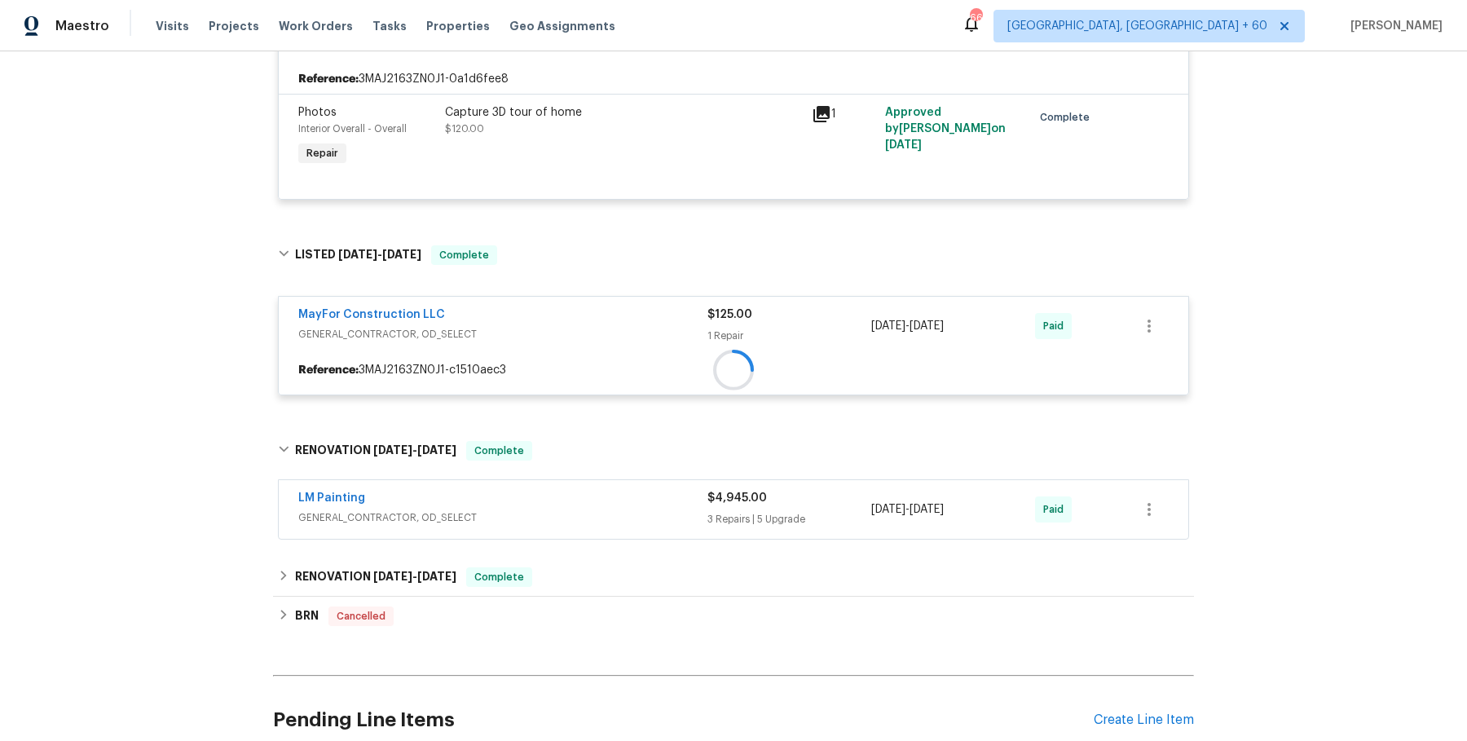
scroll to position [3753, 0]
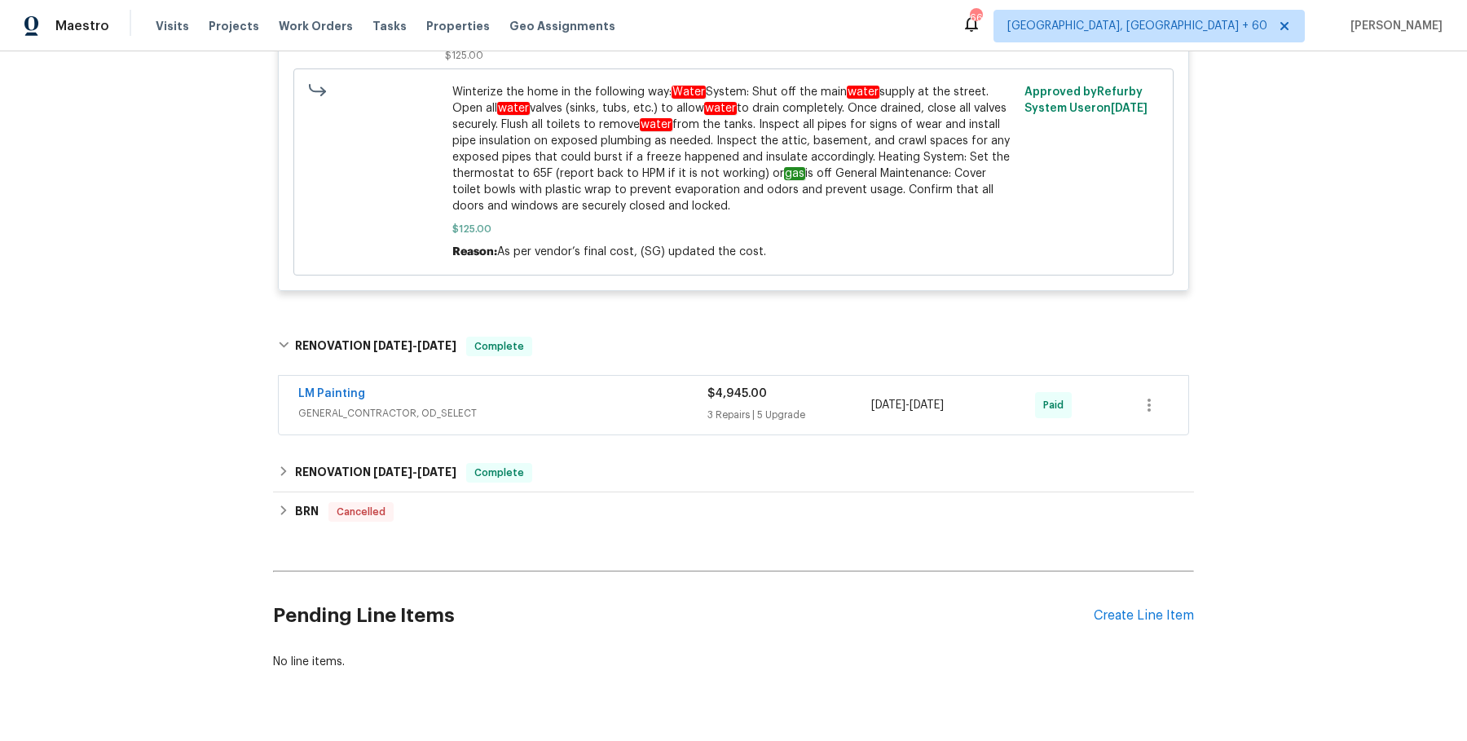
click at [637, 385] on div "LM Painting" at bounding box center [502, 395] width 409 height 20
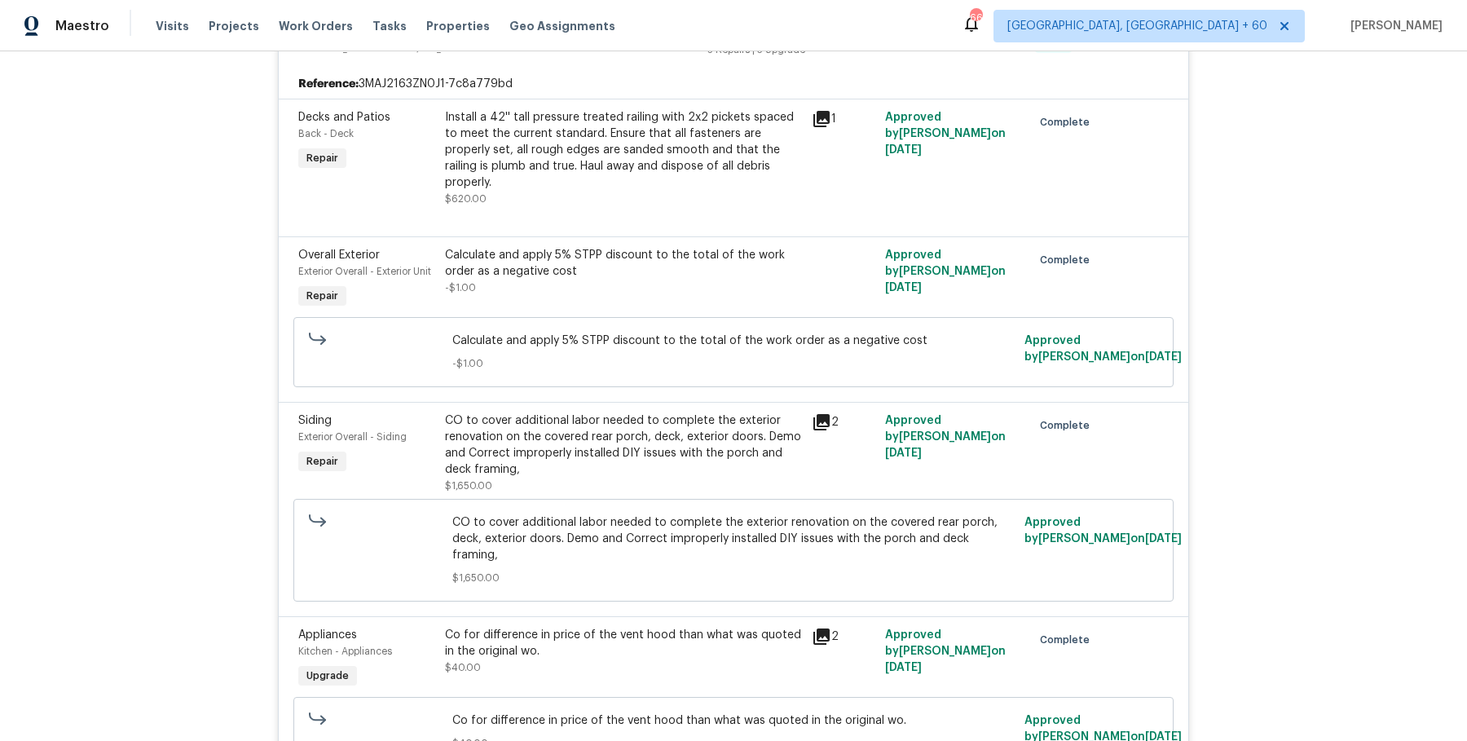
scroll to position [5758, 0]
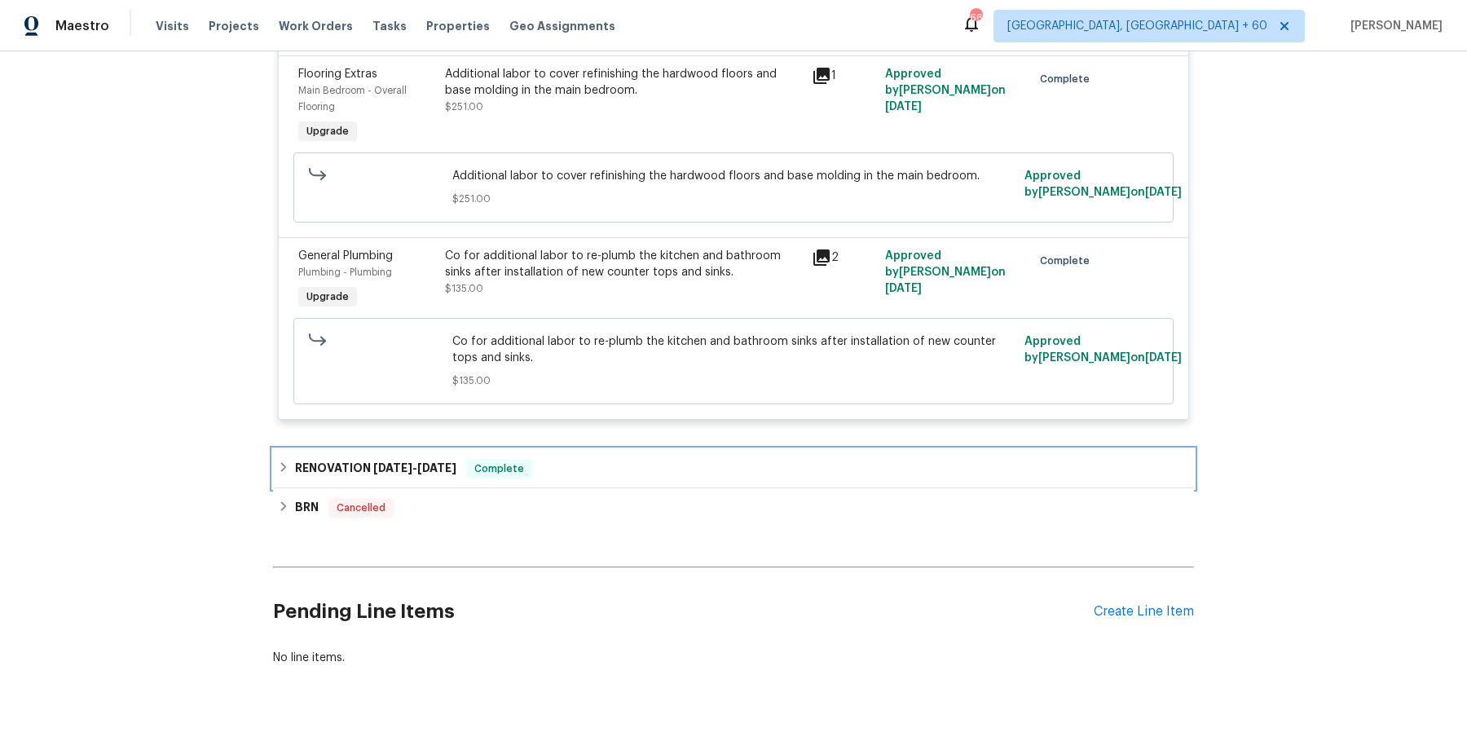
click at [602, 449] on div "RENOVATION [DATE] - [DATE] Complete" at bounding box center [733, 468] width 921 height 39
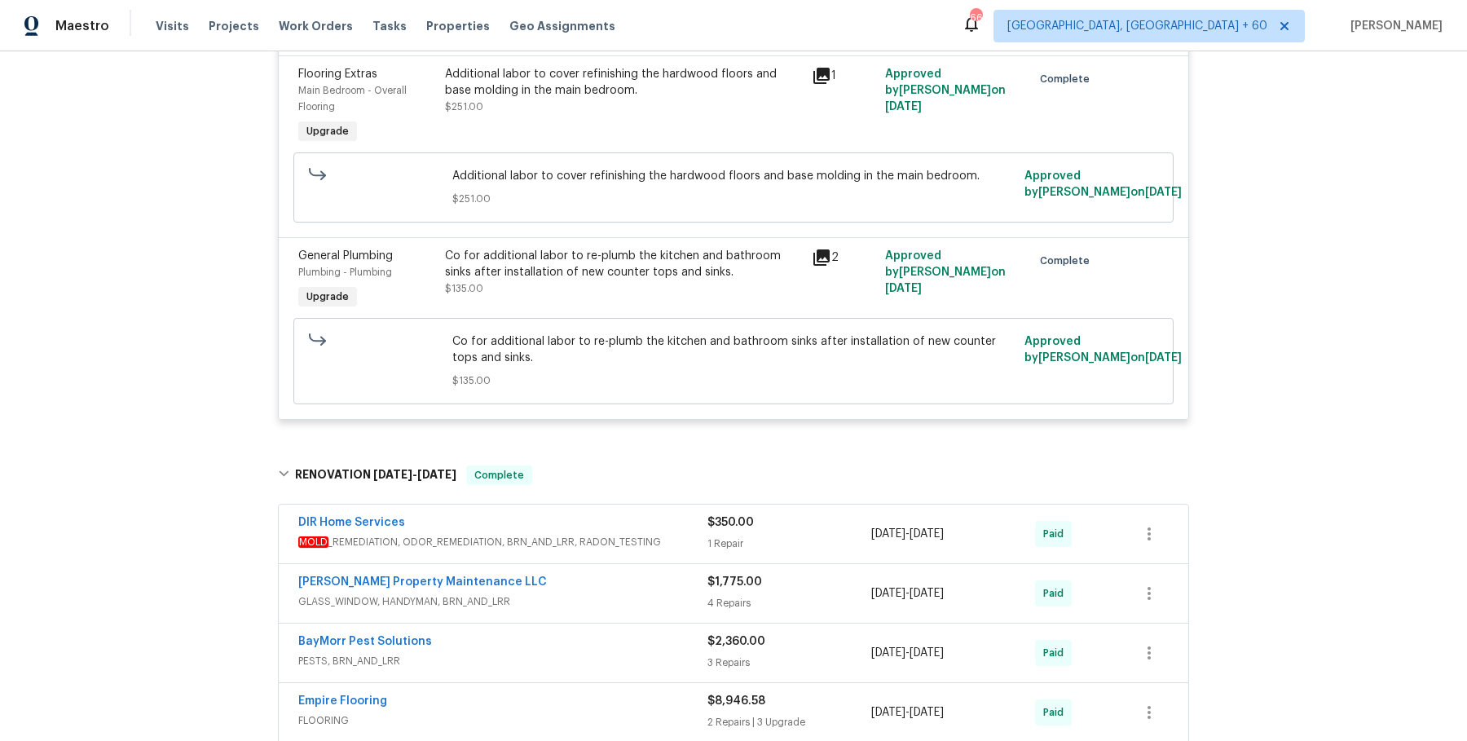
click at [658, 522] on div "DIR Home Services MOLD _REMEDIATION, ODOR_REMEDIATION, BRN_AND_LRR, RADON_TESTI…" at bounding box center [733, 533] width 909 height 59
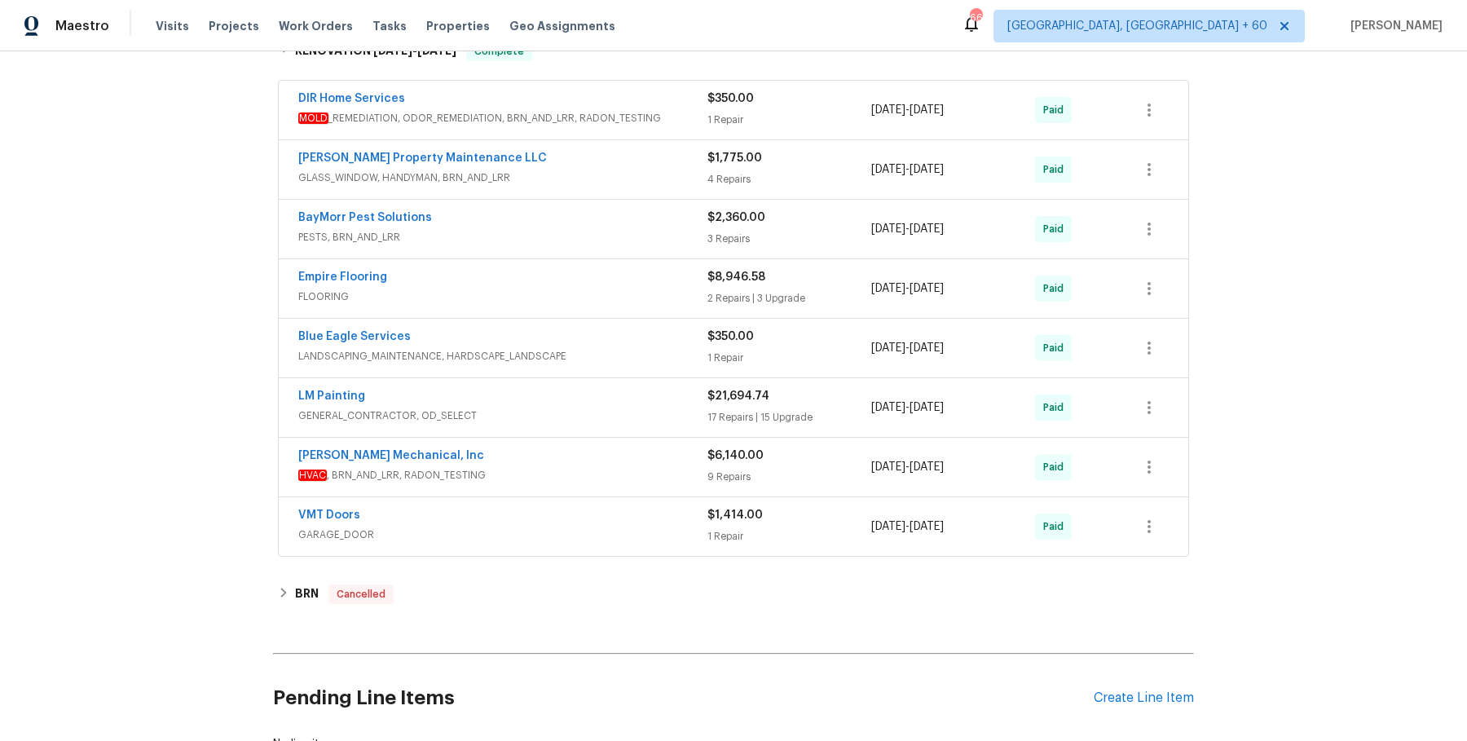
scroll to position [6182, 0]
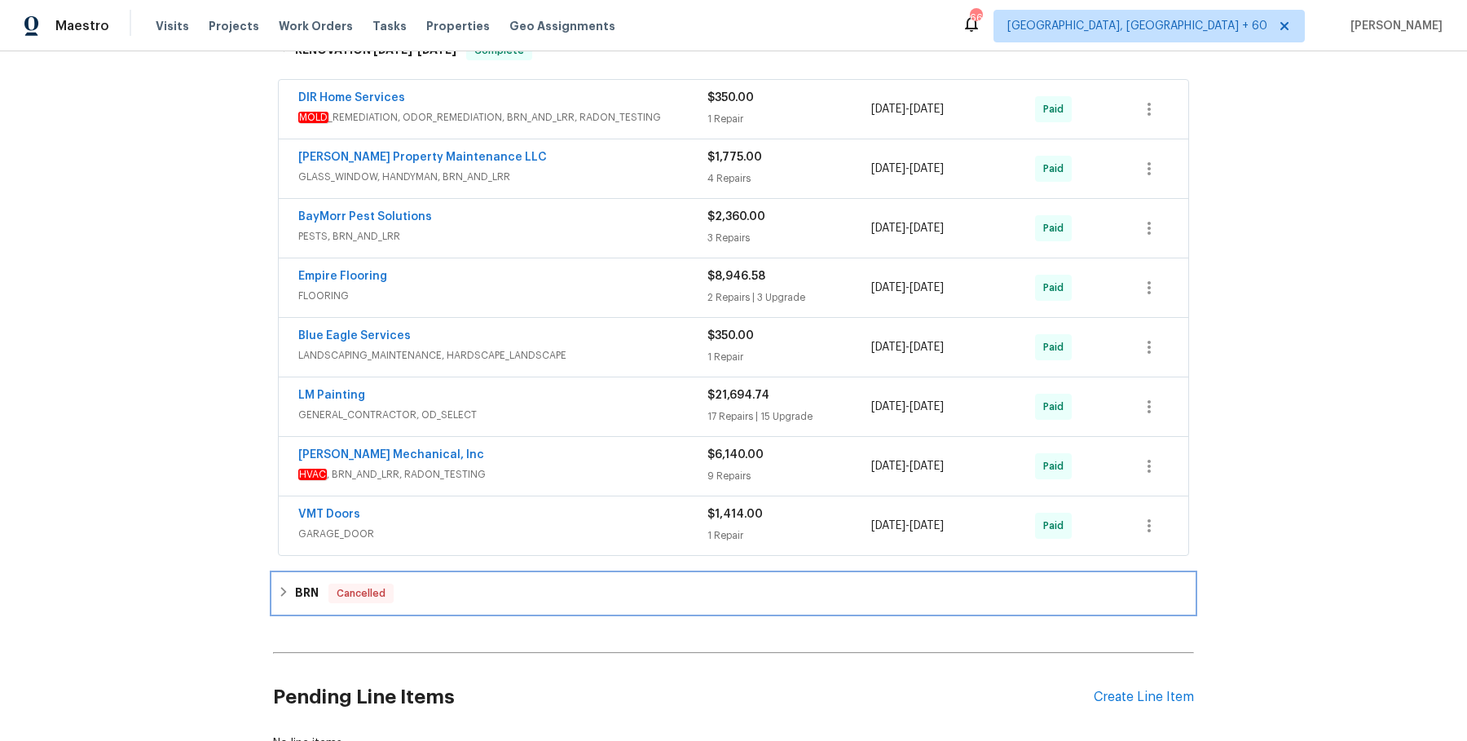
click at [624, 583] on div "BRN Cancelled" at bounding box center [733, 593] width 911 height 20
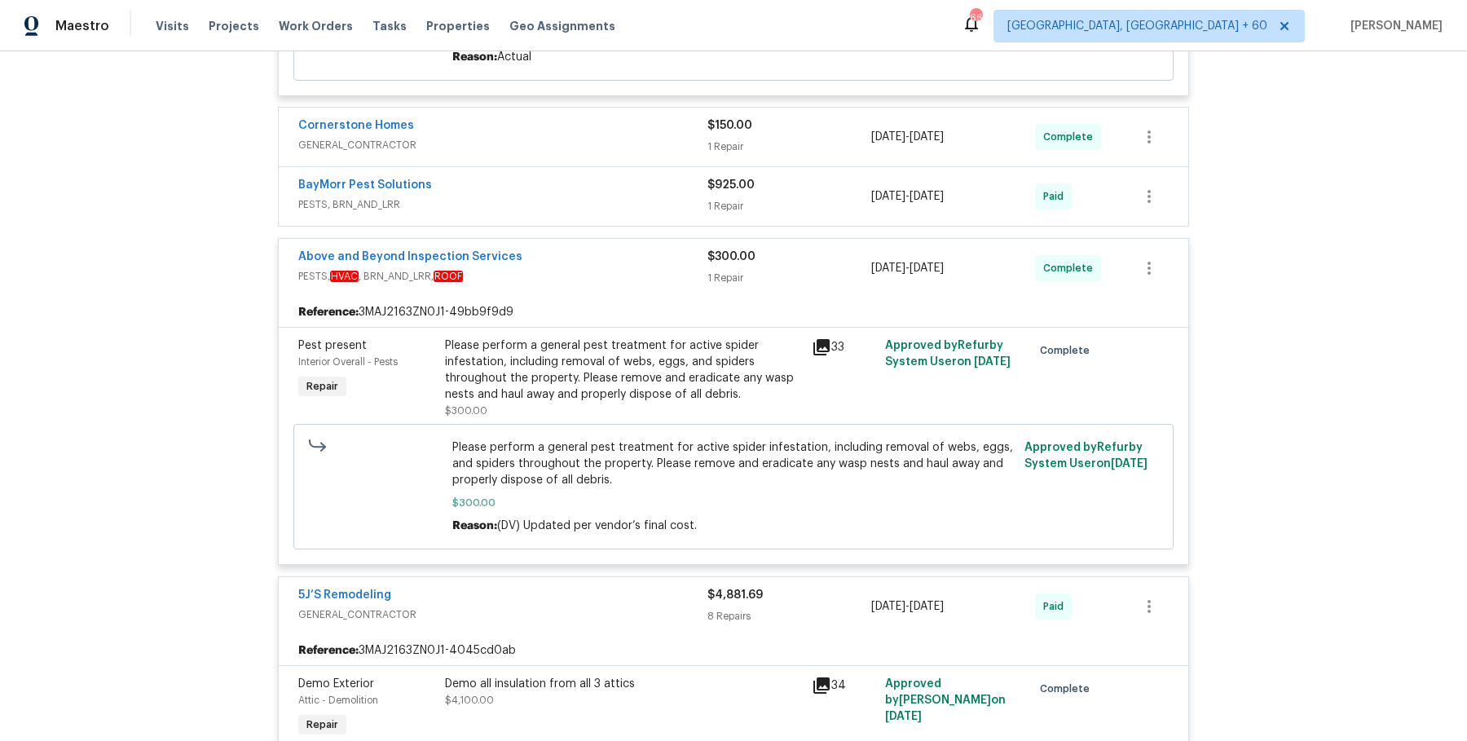
scroll to position [1286, 0]
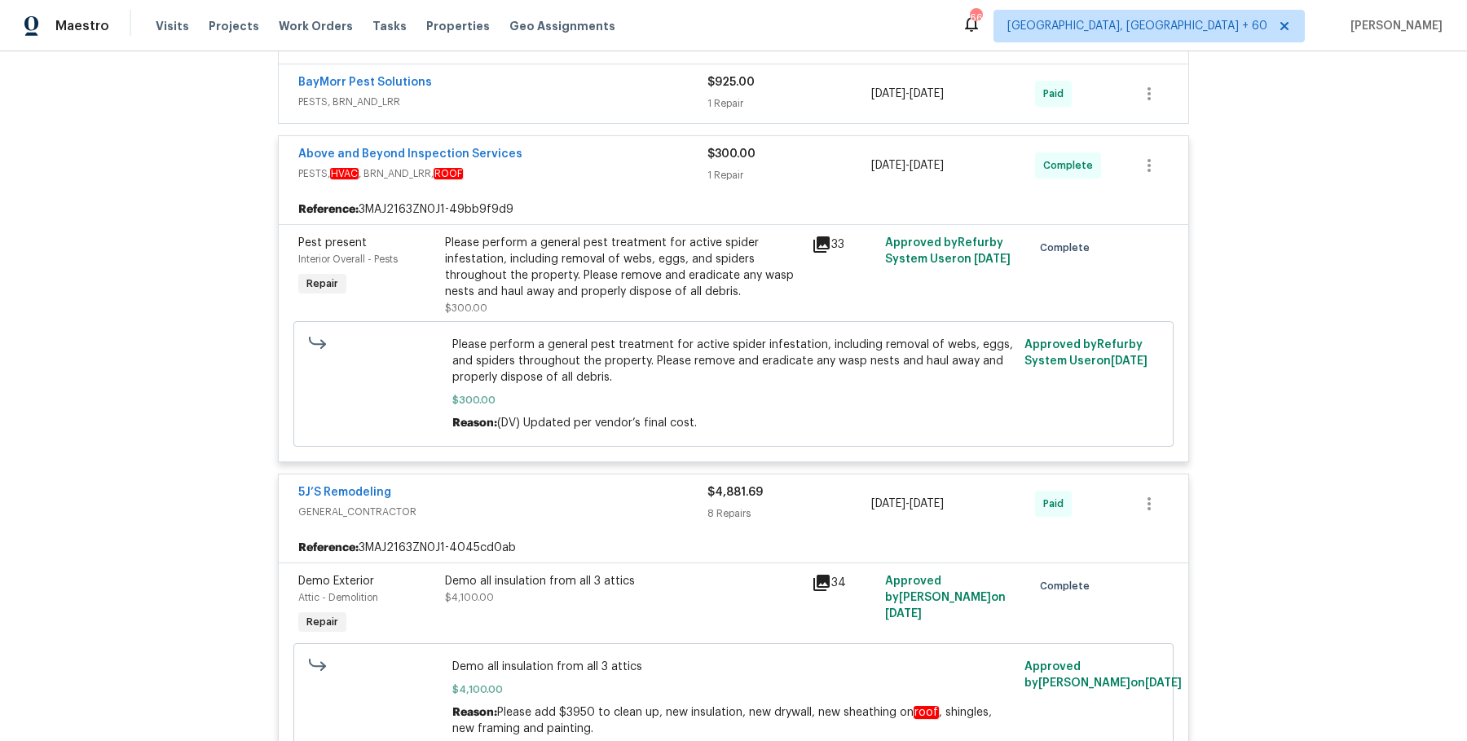
click at [624, 309] on div "Please perform a general pest treatment for active spider infestation, includin…" at bounding box center [623, 275] width 357 height 81
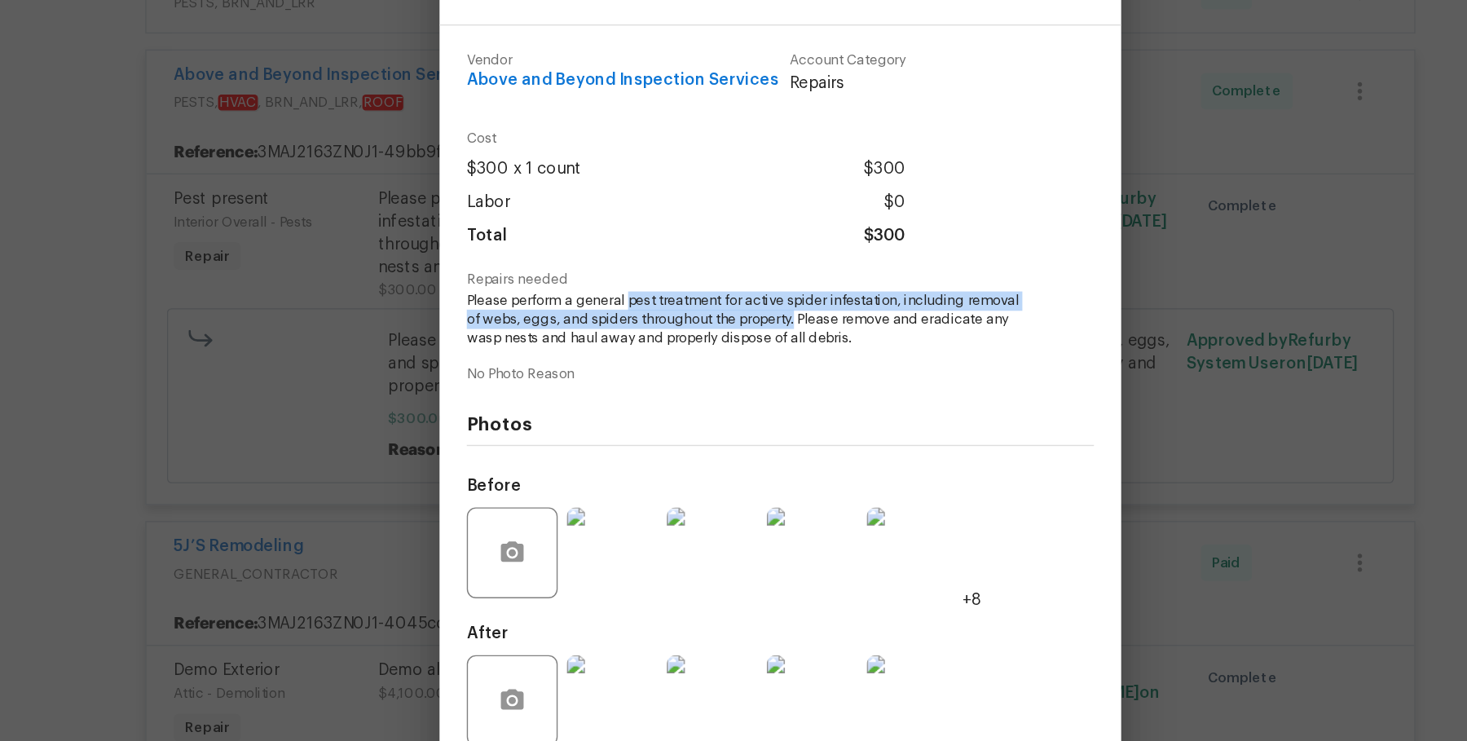
drag, startPoint x: 624, startPoint y: 317, endPoint x: 746, endPoint y: 336, distance: 122.9
click at [746, 336] on span "Please perform a general pest treatment for active spider infestation, includin…" at bounding box center [711, 329] width 405 height 41
copy span "pest treatment for active spider infestation, including removal of webs, eggs, …"
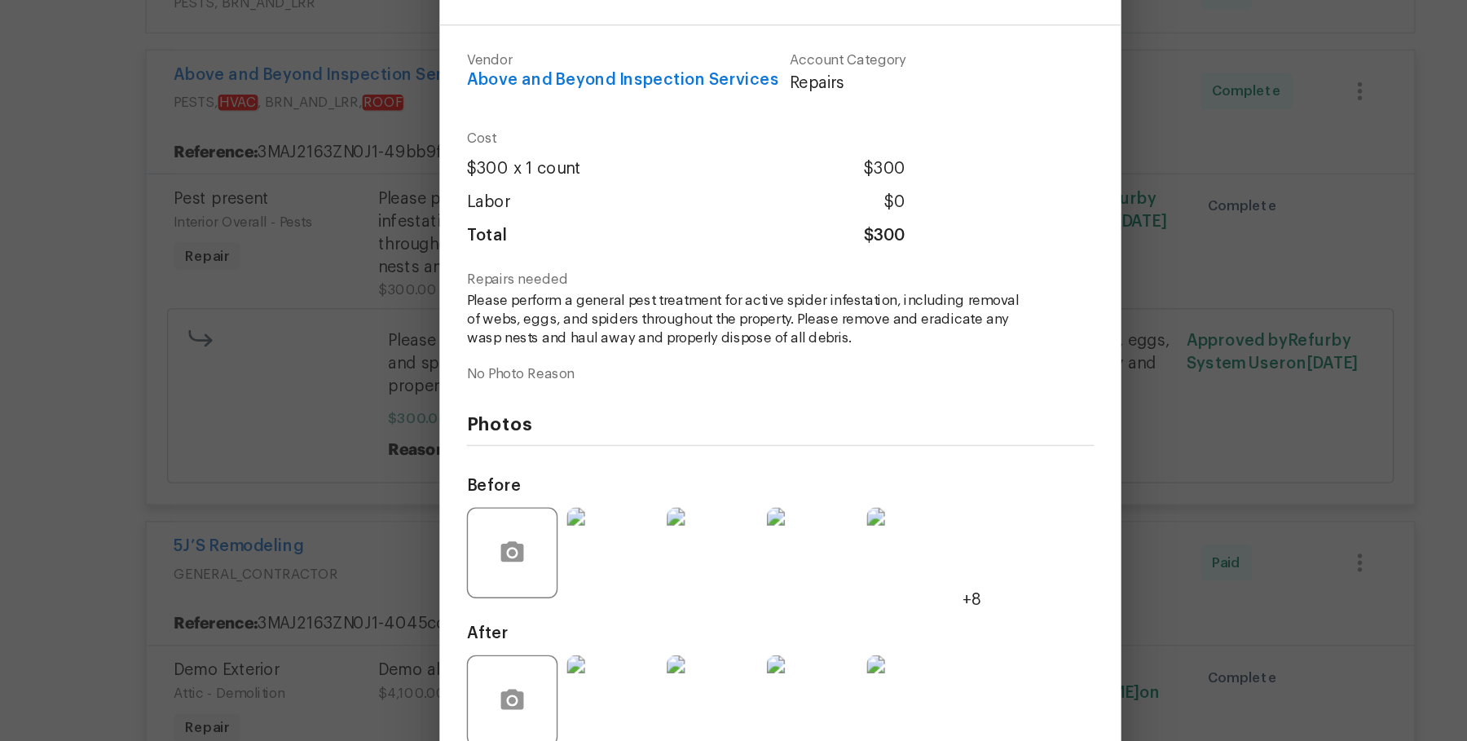
click at [423, 381] on div "Pest present Interior Overall - Pests Complete Vendor Above and Beyond Inspecti…" at bounding box center [733, 370] width 1467 height 741
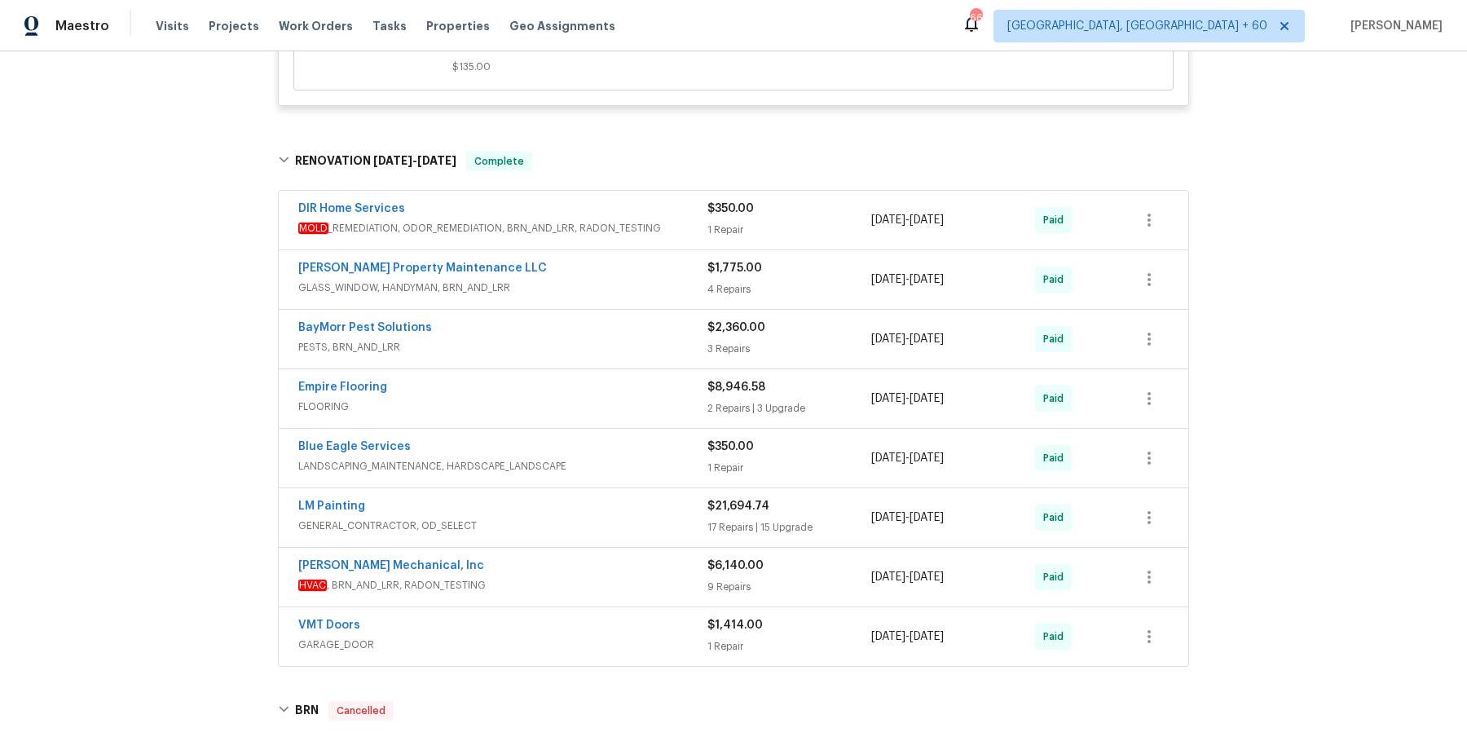
scroll to position [6299, 0]
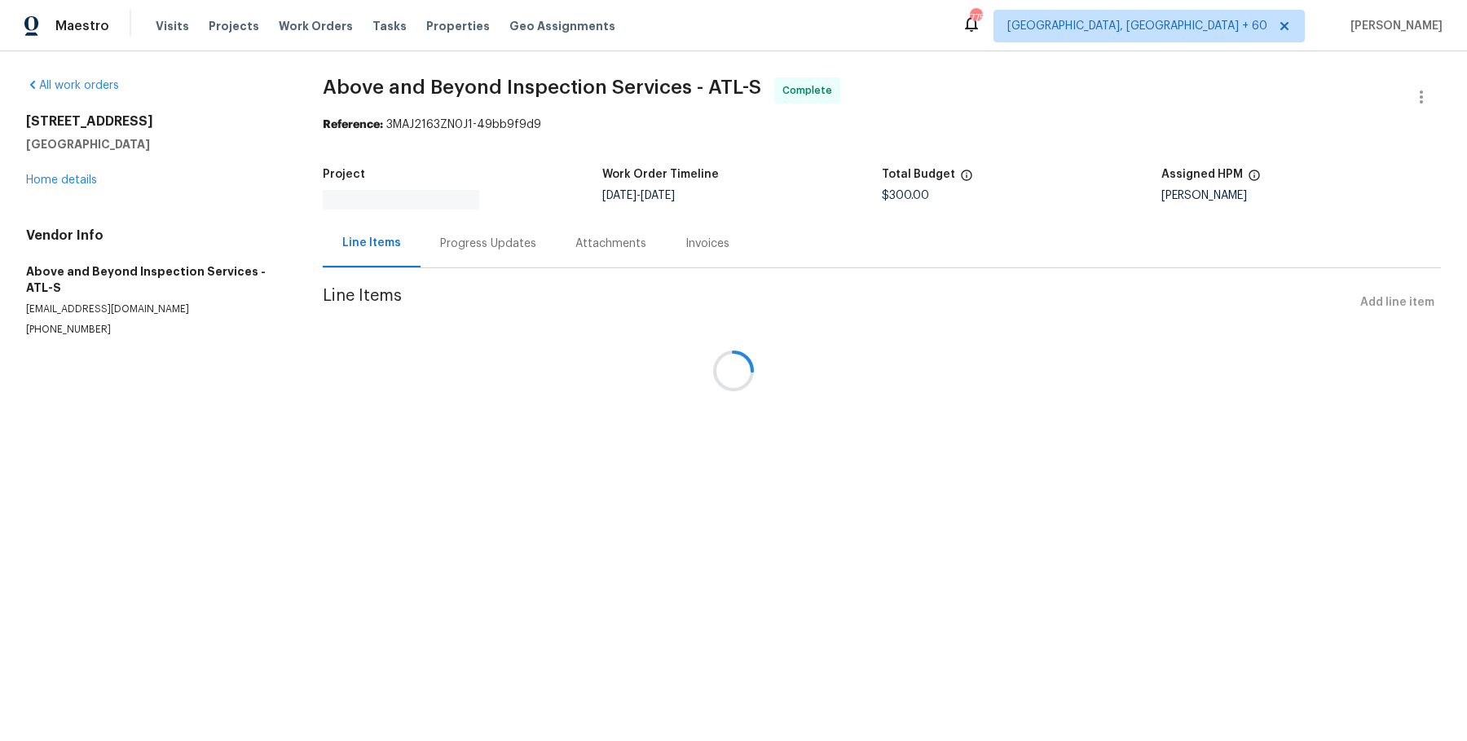
click at [482, 241] on div at bounding box center [733, 370] width 1467 height 741
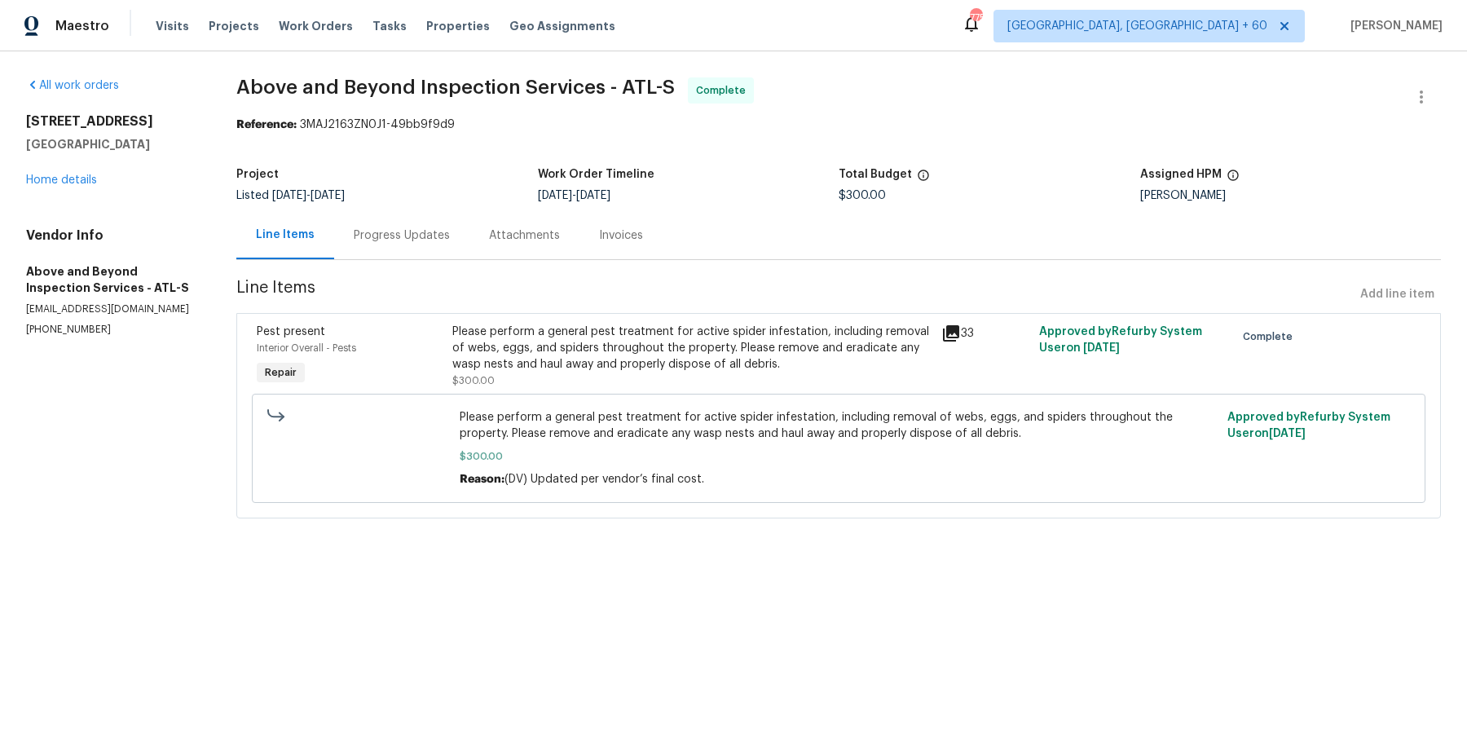
click at [482, 241] on div "Attachments" at bounding box center [524, 235] width 110 height 48
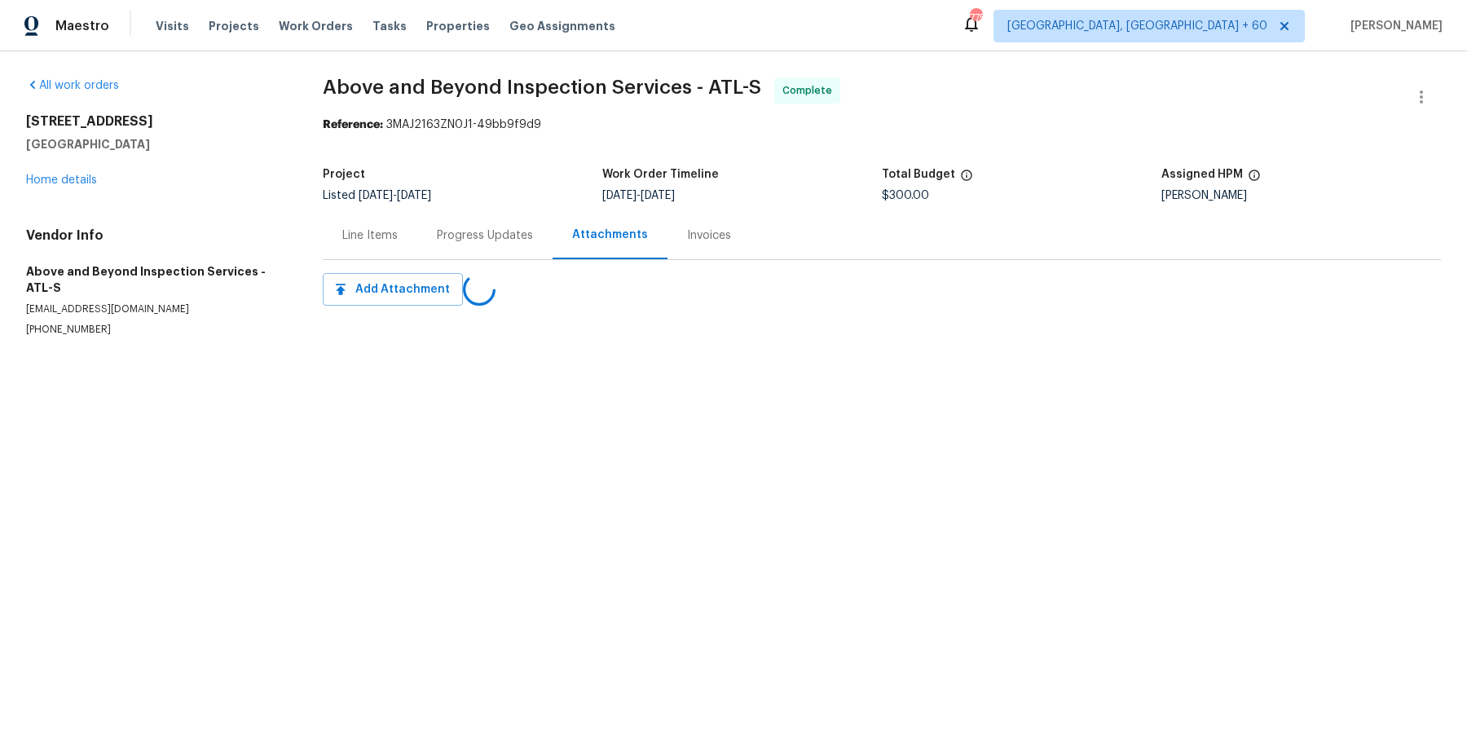
click at [414, 243] on div "Line Items" at bounding box center [370, 235] width 95 height 48
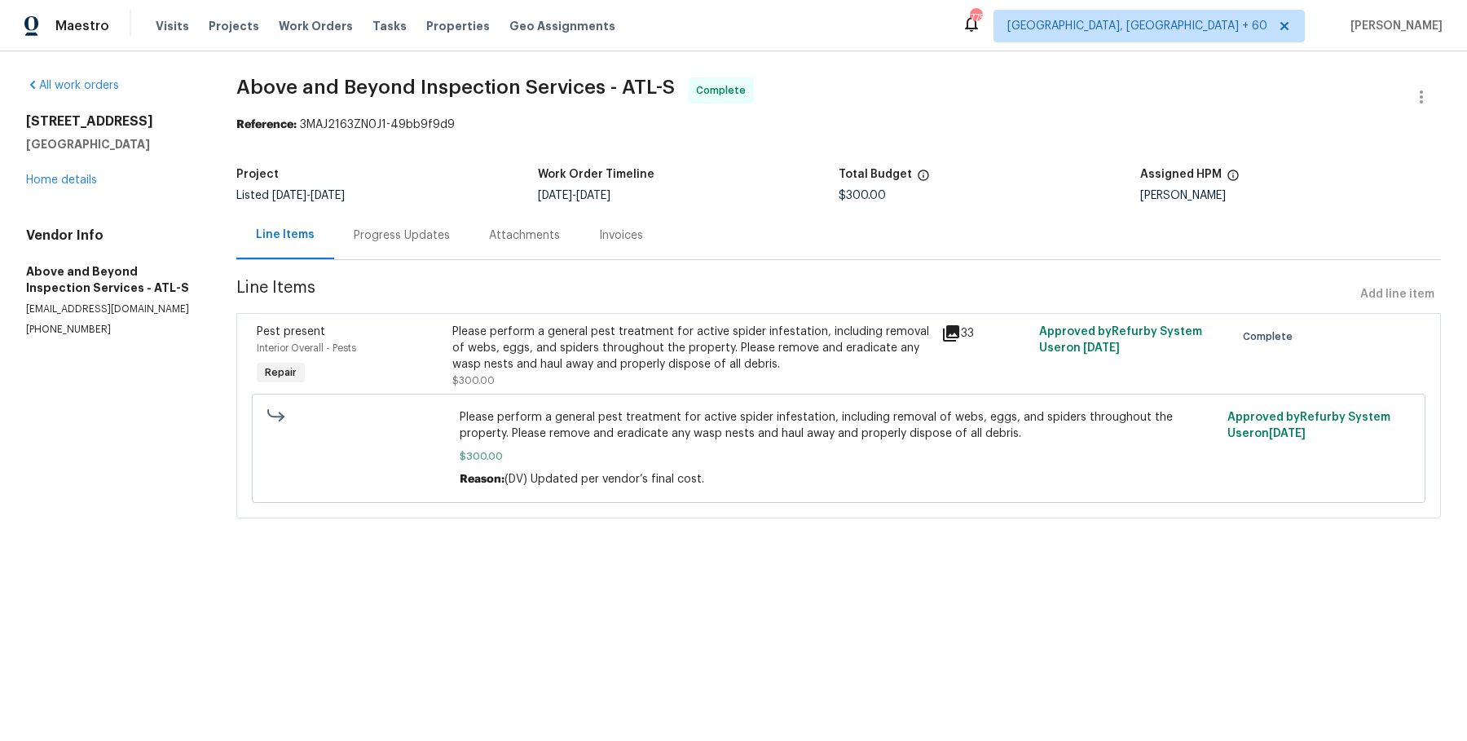
click at [414, 243] on div "Progress Updates" at bounding box center [402, 235] width 96 height 16
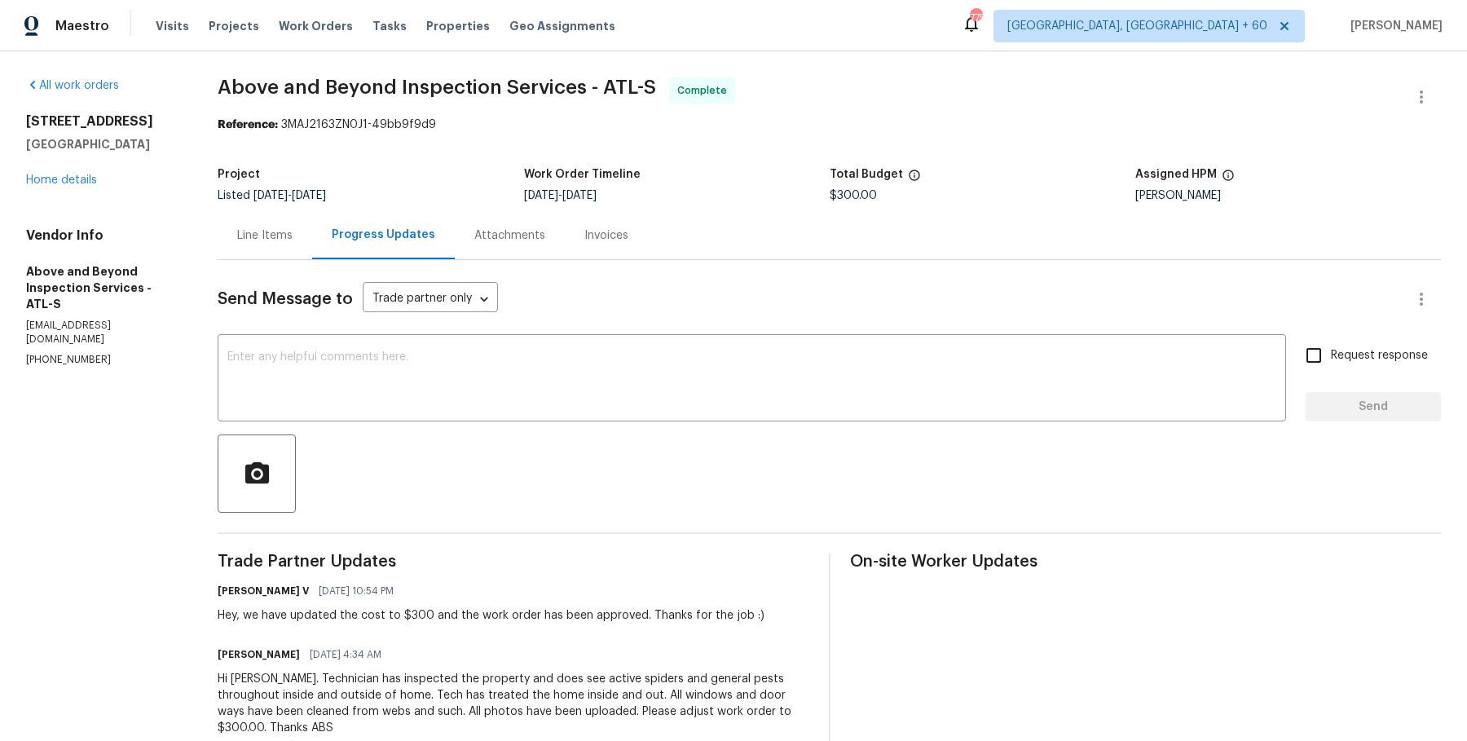
click at [293, 238] on div "Line Items" at bounding box center [264, 235] width 55 height 16
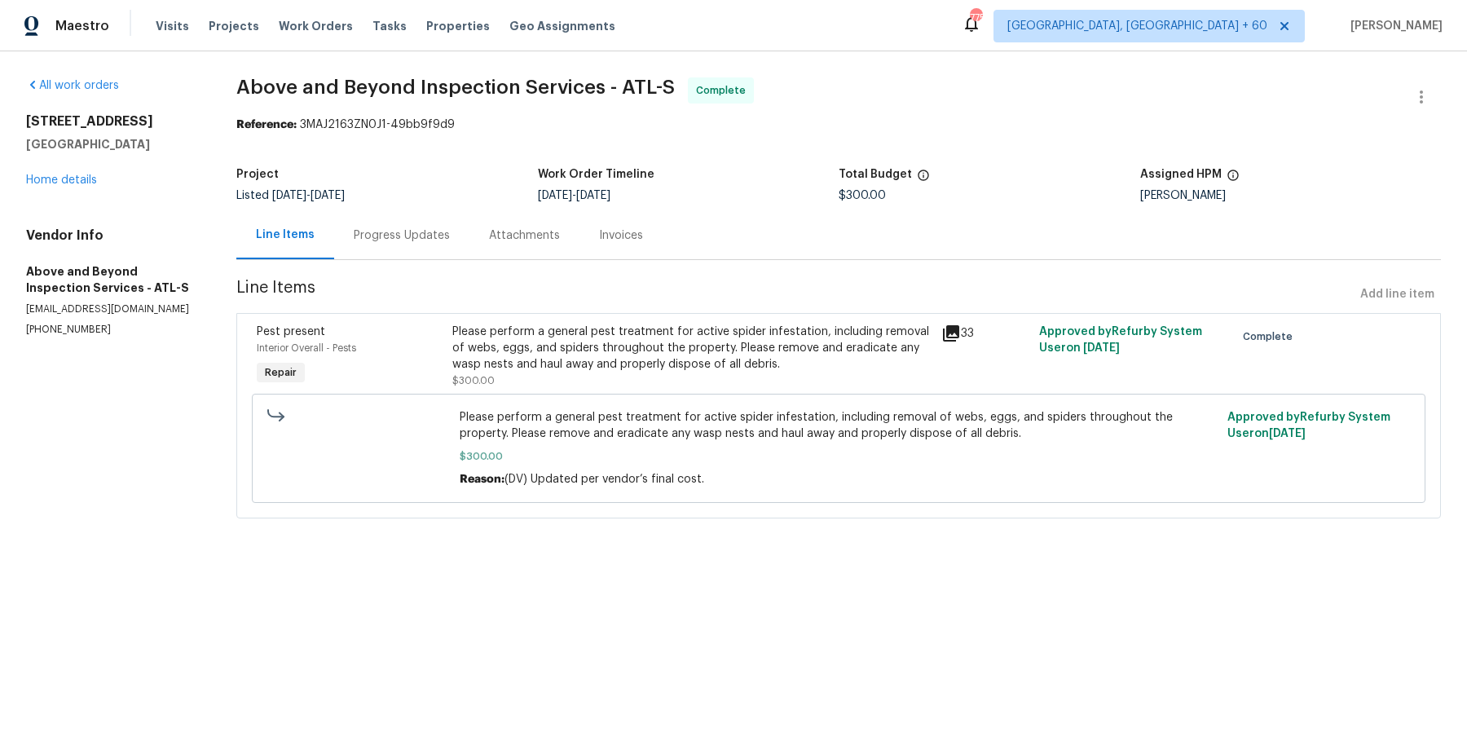
click at [663, 412] on span "Please perform a general pest treatment for active spider infestation, includin…" at bounding box center [839, 425] width 759 height 33
click at [687, 360] on div "Please perform a general pest treatment for active spider infestation, includin…" at bounding box center [691, 348] width 479 height 49
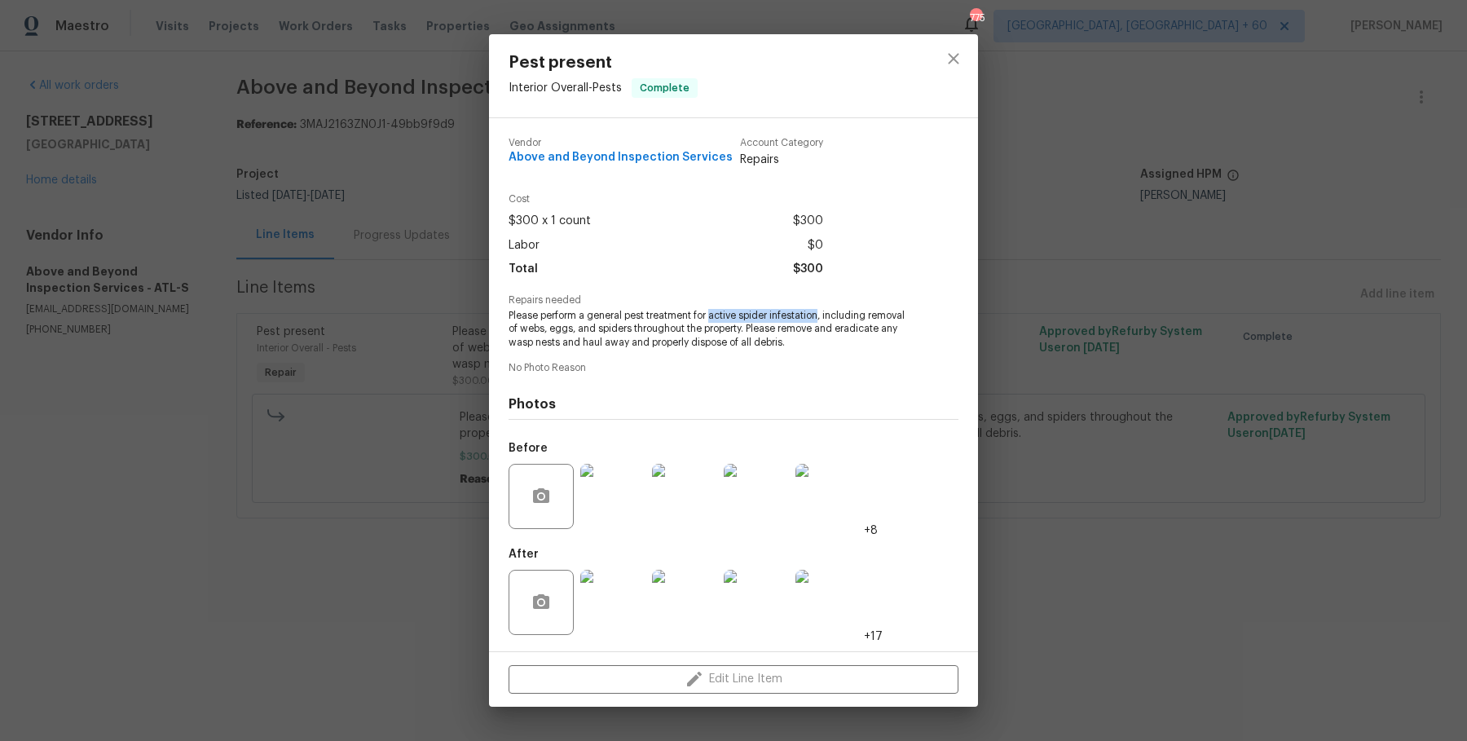
drag, startPoint x: 712, startPoint y: 314, endPoint x: 820, endPoint y: 318, distance: 107.6
click at [820, 318] on span "Please perform a general pest treatment for active spider infestation, includin…" at bounding box center [711, 329] width 405 height 41
copy span "active spider infestation"
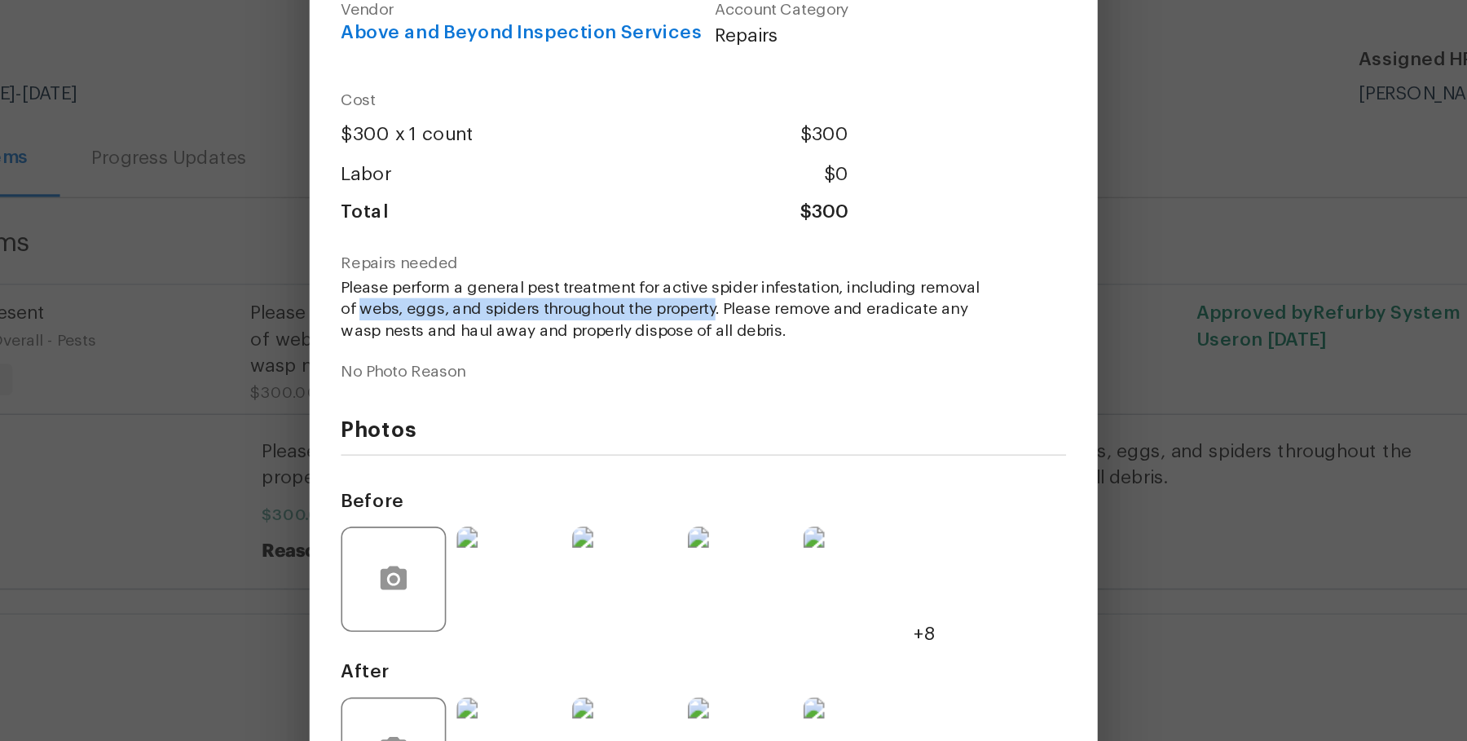
drag, startPoint x: 521, startPoint y: 328, endPoint x: 743, endPoint y: 326, distance: 222.5
click at [743, 326] on span "Please perform a general pest treatment for active spider infestation, includin…" at bounding box center [711, 329] width 405 height 41
copy span "webs, eggs, and spiders throughout the property"
click at [912, 362] on div "Vendor Above and Beyond Inspection Services Account Category Repairs Cost $300 …" at bounding box center [734, 385] width 450 height 520
drag, startPoint x: 841, startPoint y: 327, endPoint x: 891, endPoint y: 328, distance: 49.7
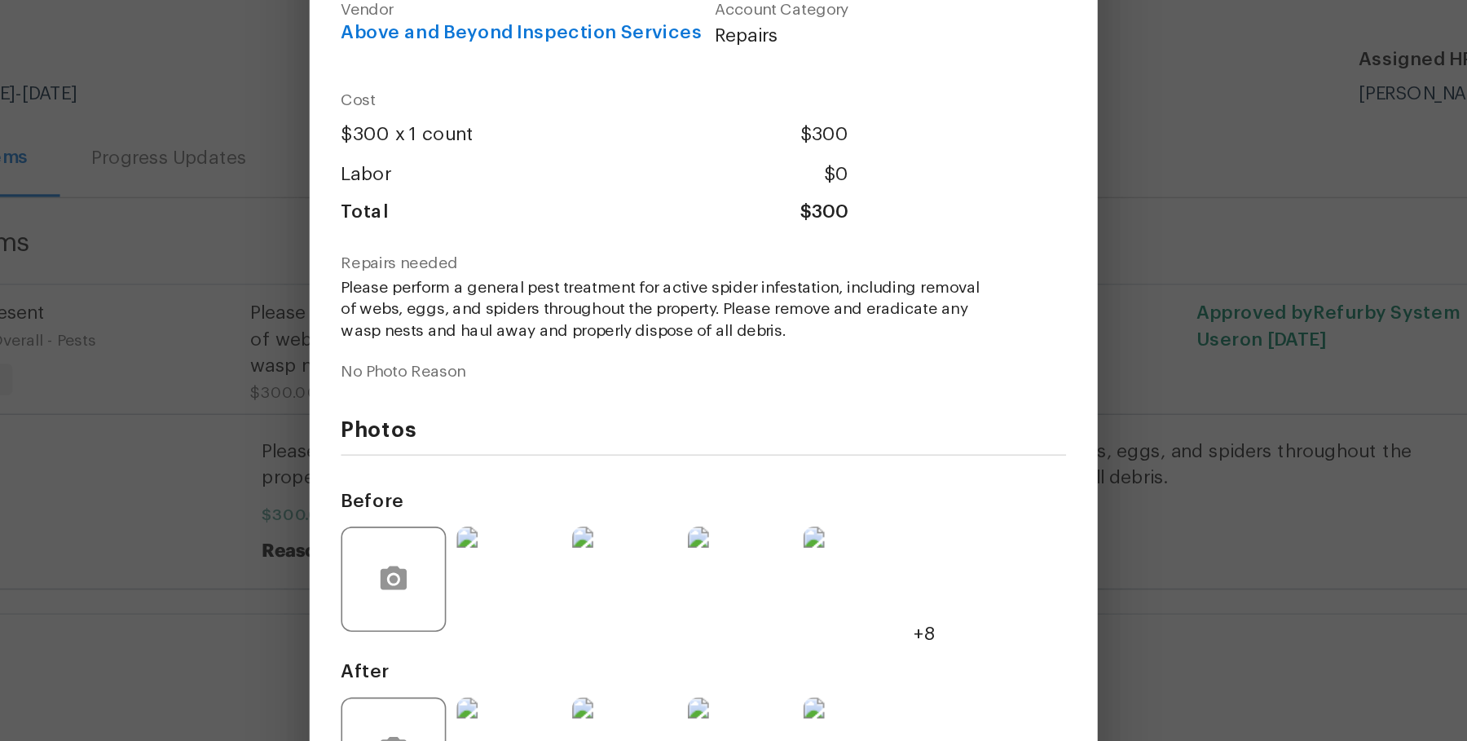
click at [891, 328] on span "Please perform a general pest treatment for active spider infestation, includin…" at bounding box center [711, 329] width 405 height 41
drag, startPoint x: 839, startPoint y: 329, endPoint x: 879, endPoint y: 329, distance: 40.7
click at [879, 329] on span "Please perform a general pest treatment for active spider infestation, includin…" at bounding box center [711, 329] width 405 height 41
copy span "eradicate"
click at [627, 500] on img at bounding box center [612, 496] width 65 height 65
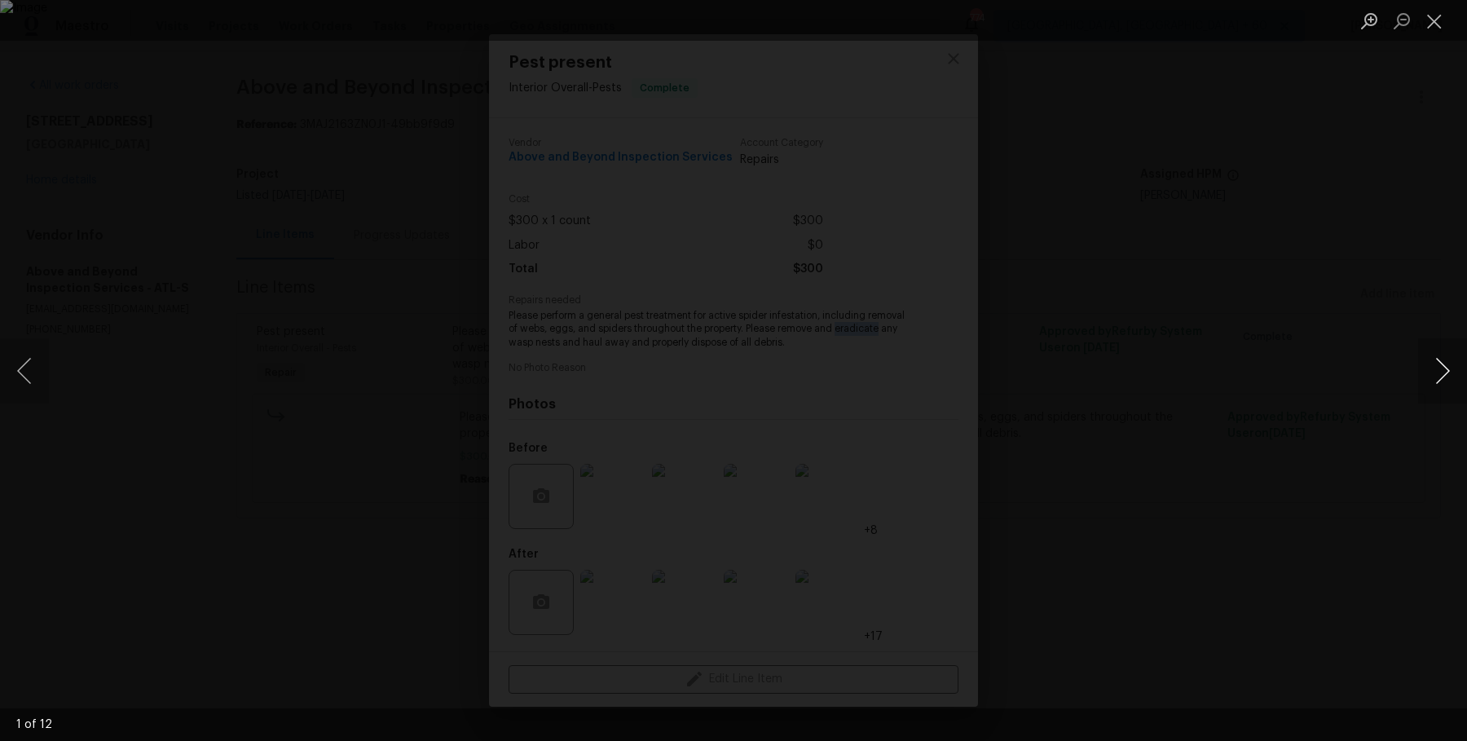
click at [1438, 372] on button "Next image" at bounding box center [1442, 370] width 49 height 65
click at [1439, 373] on button "Next image" at bounding box center [1442, 370] width 49 height 65
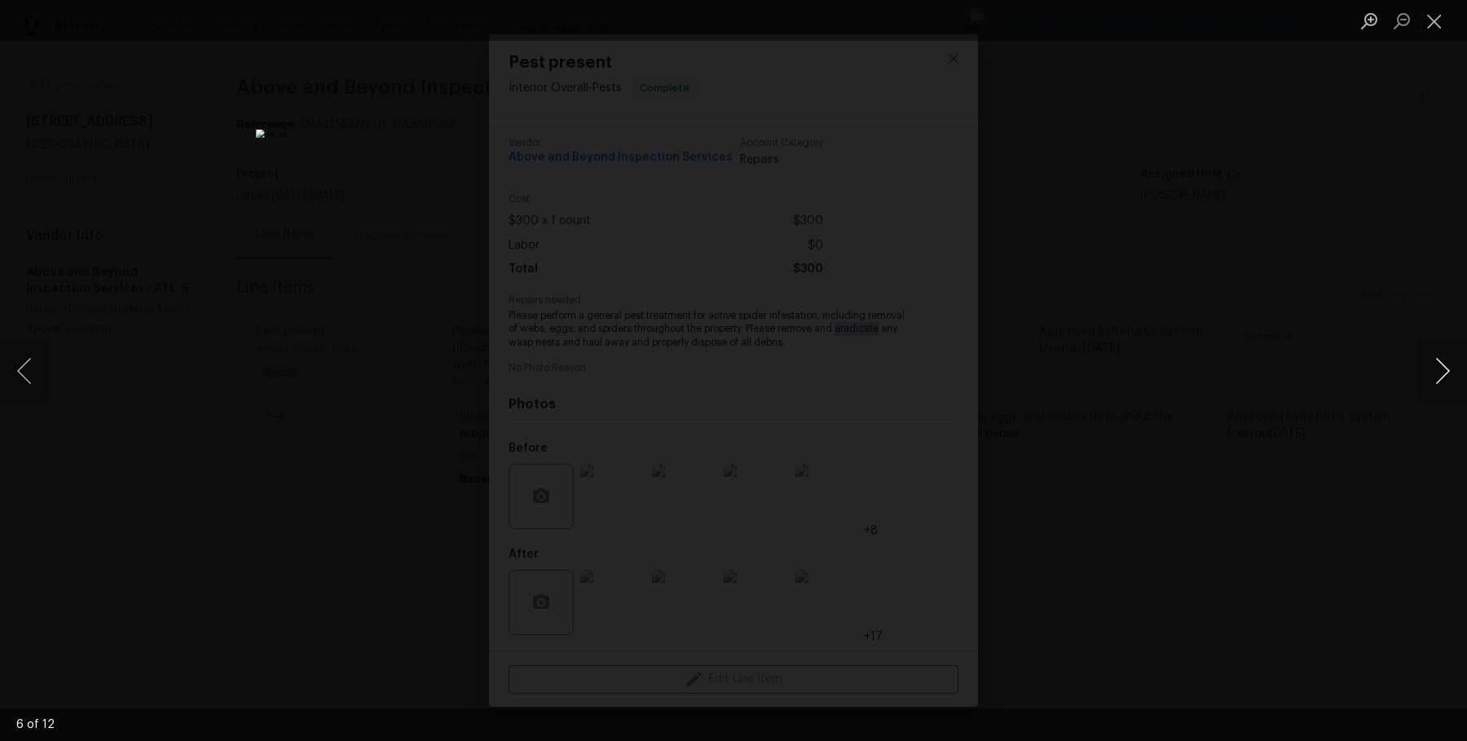
click at [1439, 373] on button "Next image" at bounding box center [1442, 370] width 49 height 65
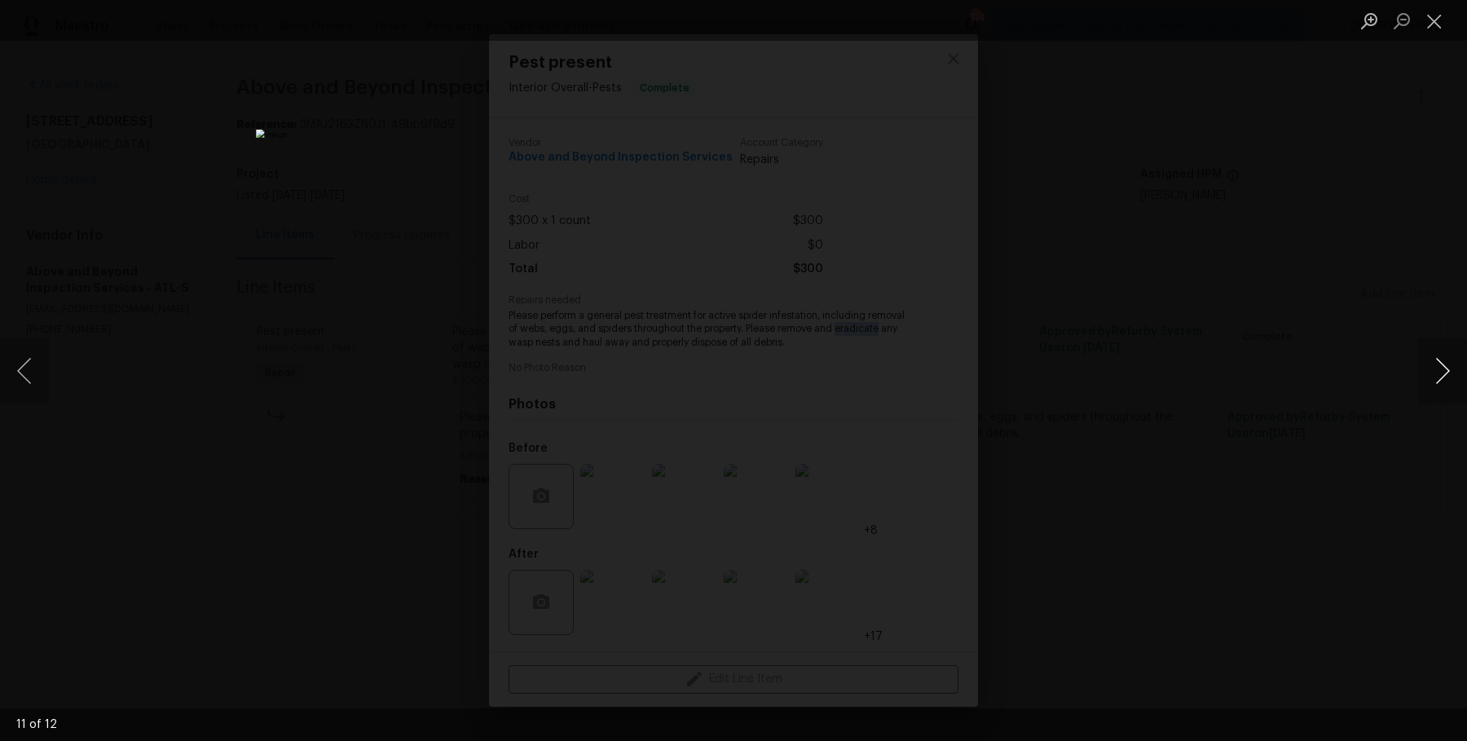
click at [1439, 373] on button "Next image" at bounding box center [1442, 370] width 49 height 65
click at [1442, 380] on button "Next image" at bounding box center [1442, 370] width 49 height 65
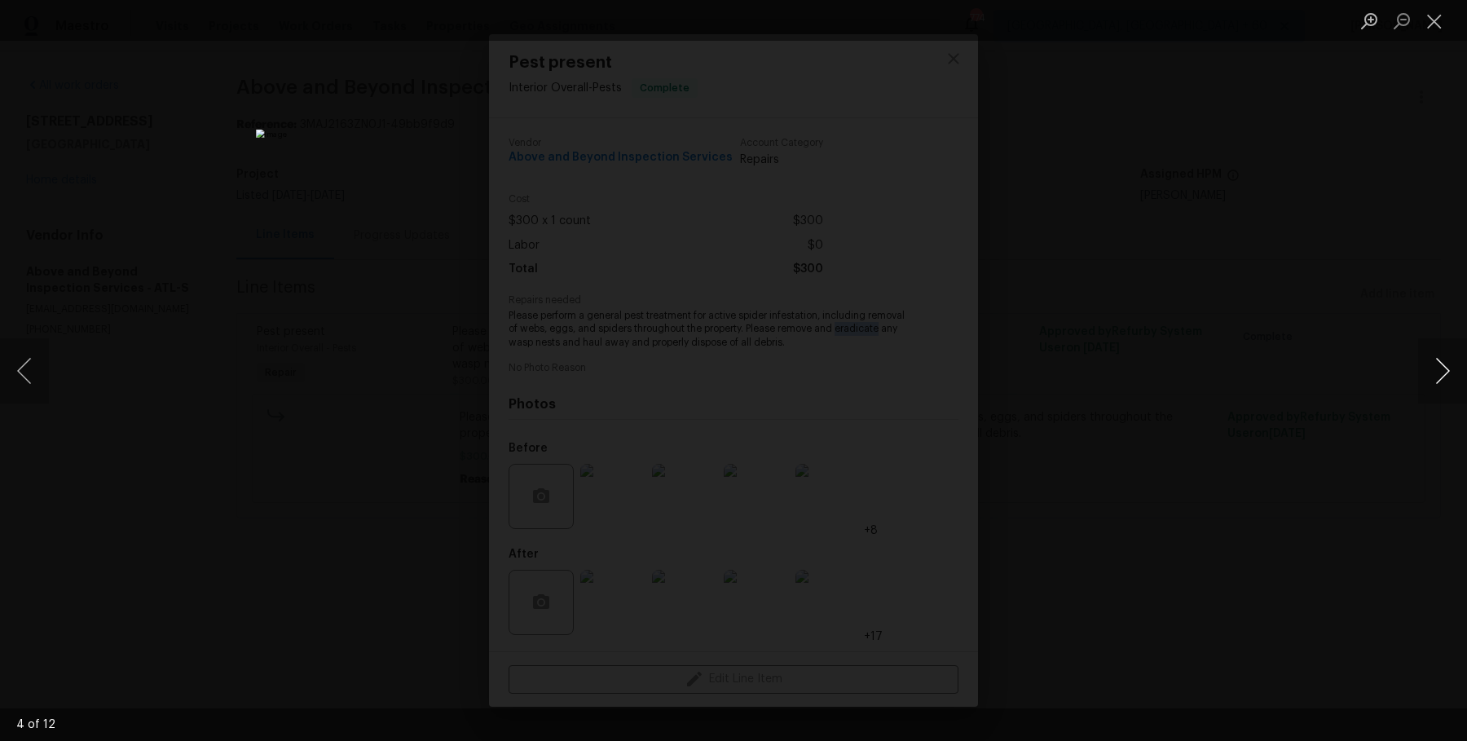
click at [1442, 380] on button "Next image" at bounding box center [1442, 370] width 49 height 65
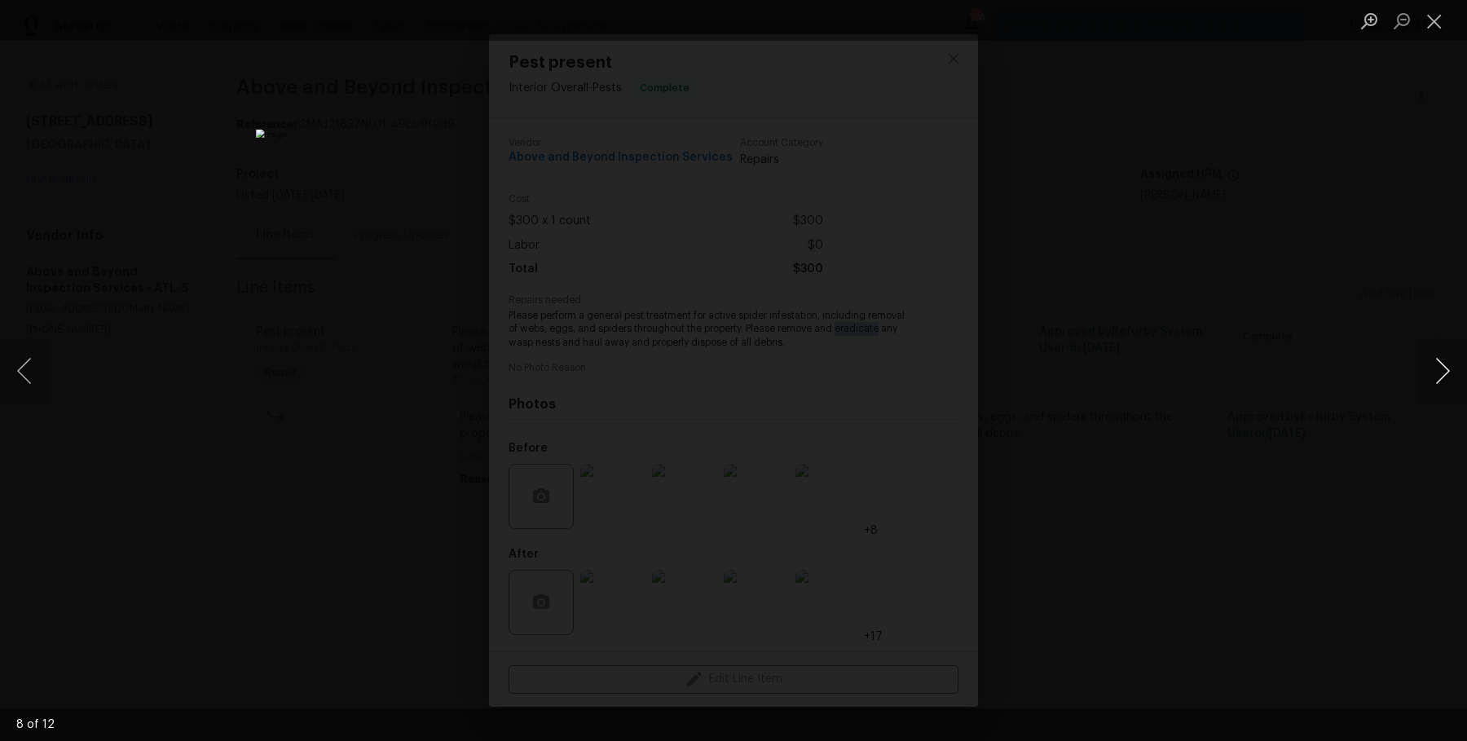
click at [1442, 380] on button "Next image" at bounding box center [1442, 370] width 49 height 65
click at [1379, 255] on div "Lightbox" at bounding box center [733, 370] width 1467 height 741
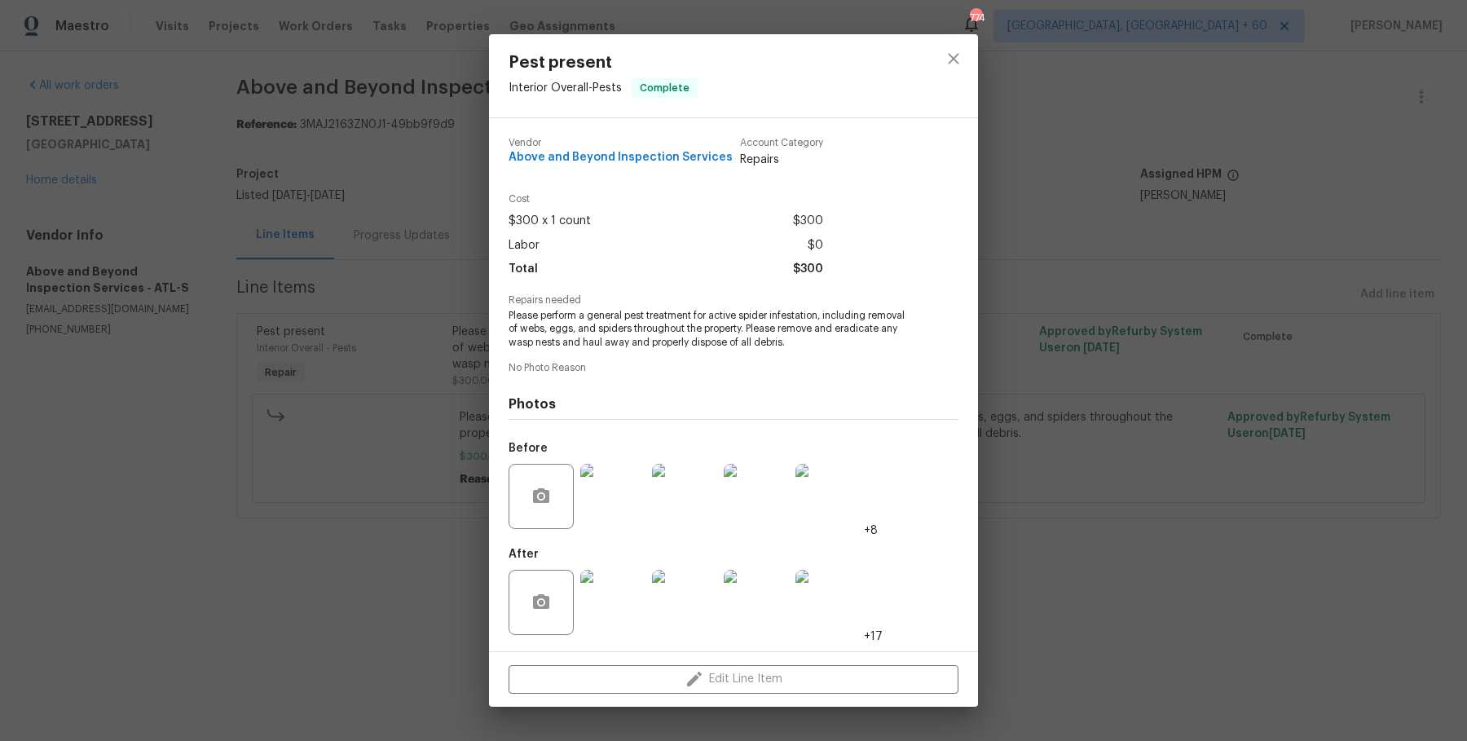
click at [1379, 255] on div "Pest present Interior Overall - Pests Complete Vendor Above and Beyond Inspecti…" at bounding box center [733, 370] width 1467 height 741
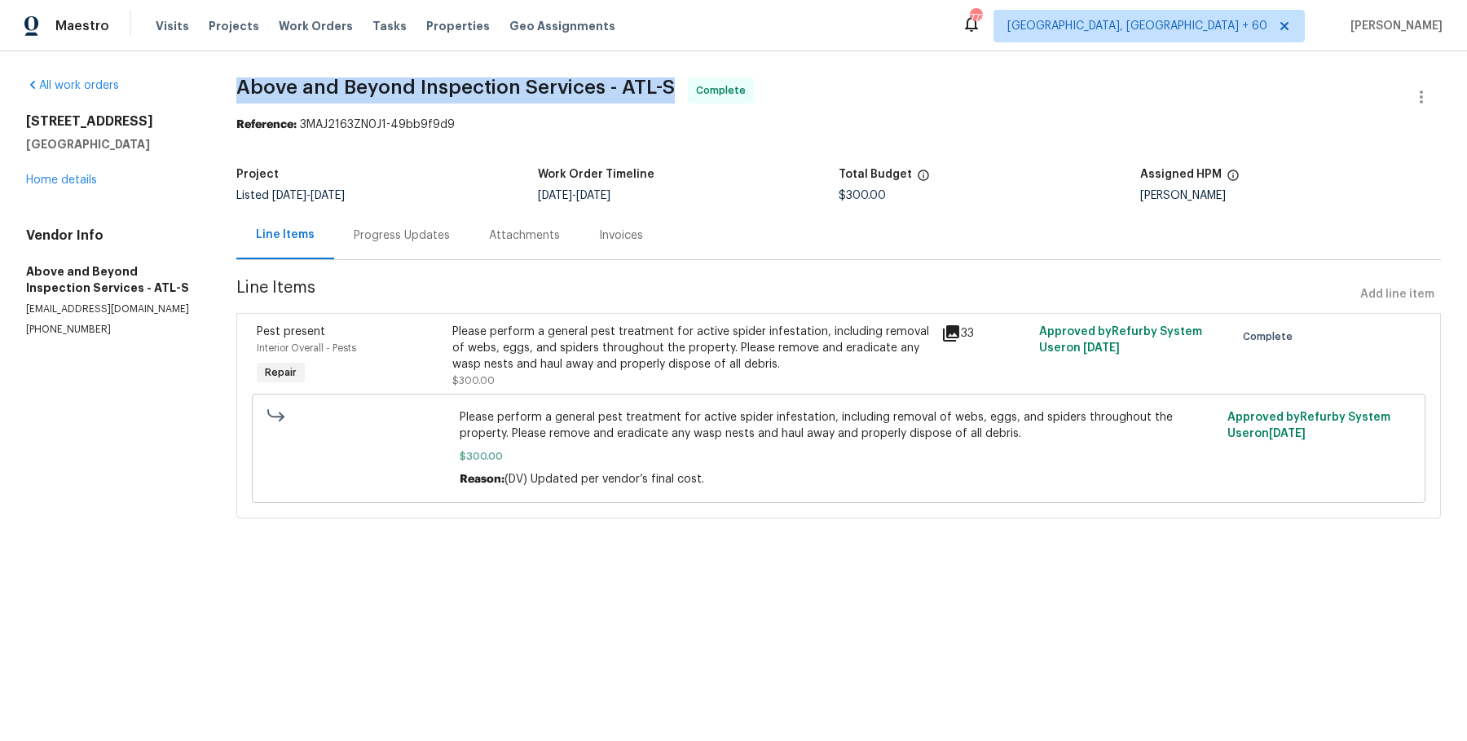
drag, startPoint x: 244, startPoint y: 83, endPoint x: 683, endPoint y: 85, distance: 439.3
click at [683, 85] on div "All work orders 7040 Northgreen Dr Atlanta, GA 30328 Home details Vendor Info A…" at bounding box center [733, 307] width 1467 height 513
copy span "Above and Beyond Inspection Services - ATL-S"
